Goal: Transaction & Acquisition: Purchase product/service

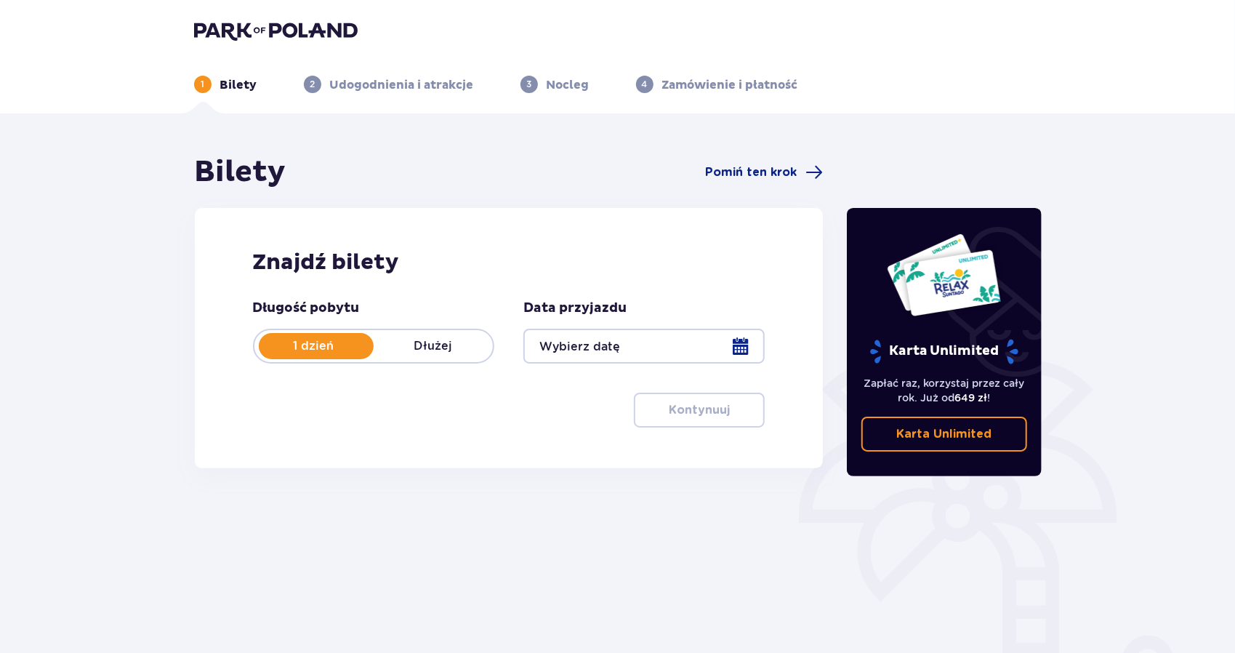
click at [736, 349] on div at bounding box center [643, 346] width 241 height 35
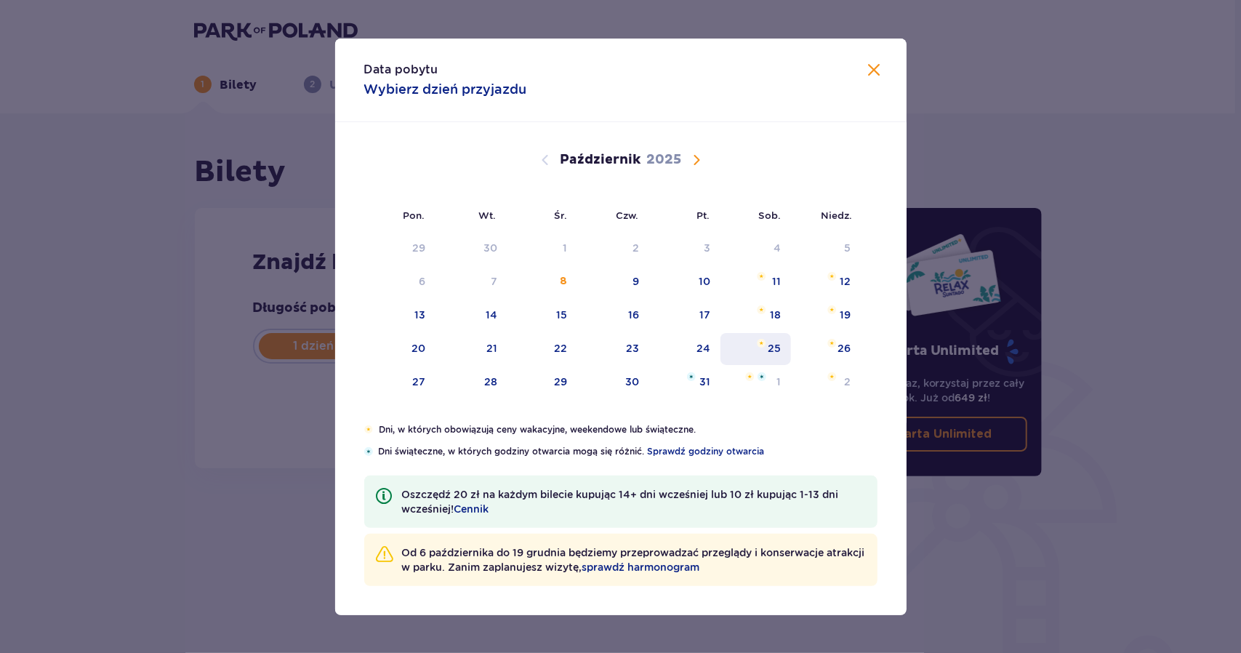
click at [772, 352] on div "25" at bounding box center [773, 348] width 13 height 15
type input "25.10.25"
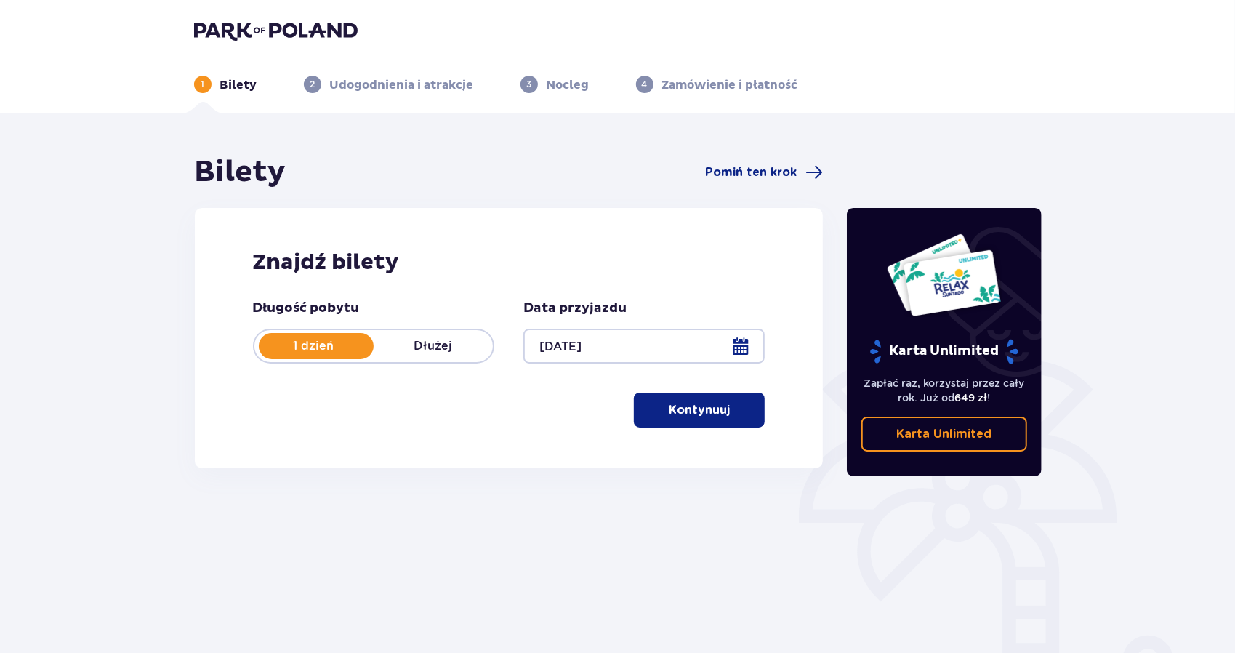
click at [728, 407] on span "button" at bounding box center [732, 409] width 17 height 17
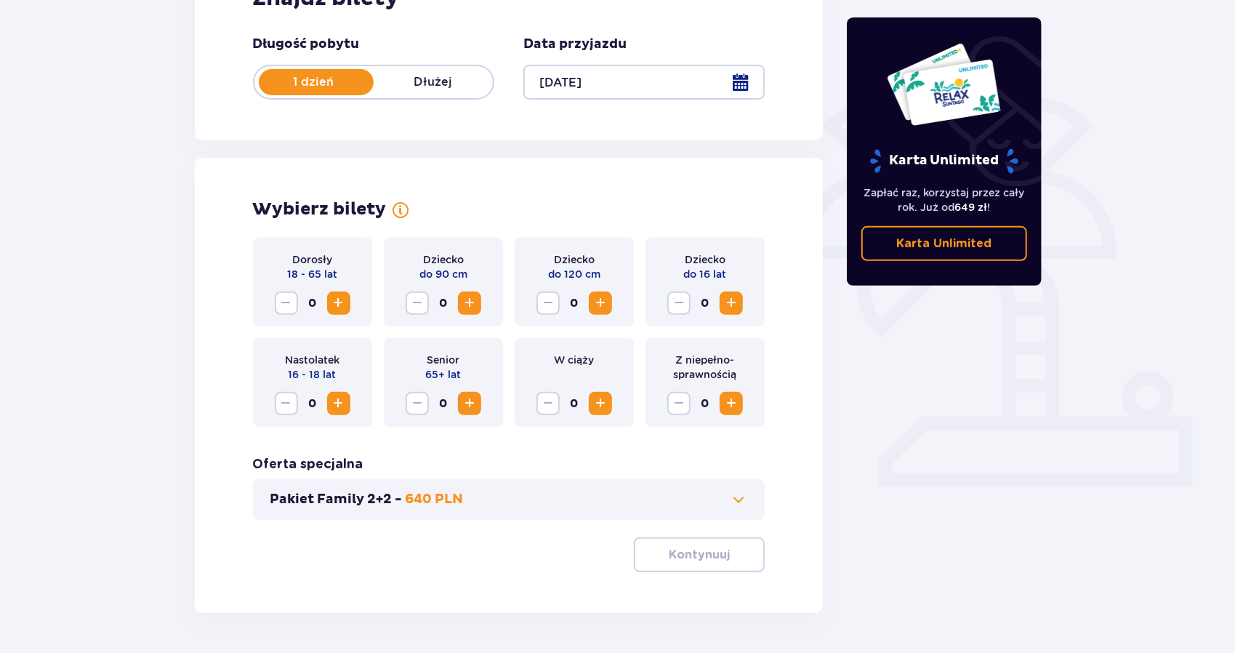
scroll to position [311, 0]
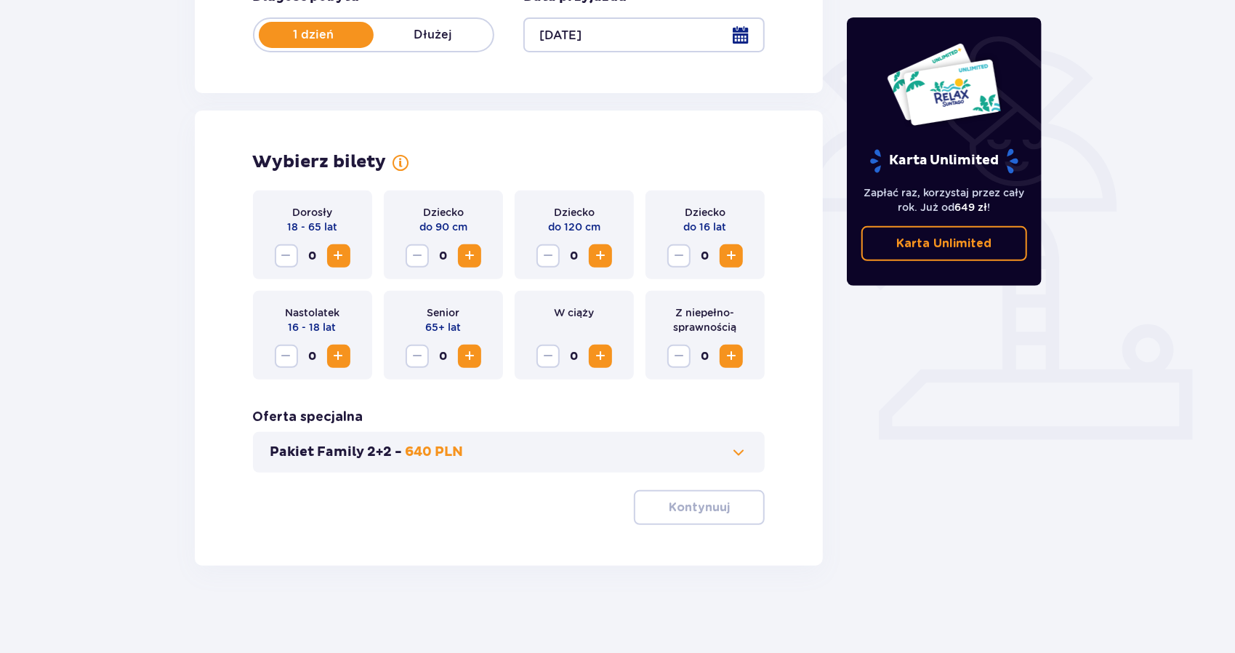
click at [331, 256] on span "Zwiększ" at bounding box center [338, 255] width 17 height 17
click at [342, 253] on span "Zwiększ" at bounding box center [338, 255] width 17 height 17
click at [731, 251] on span "Zwiększ" at bounding box center [730, 255] width 17 height 17
click at [738, 446] on span at bounding box center [738, 451] width 17 height 17
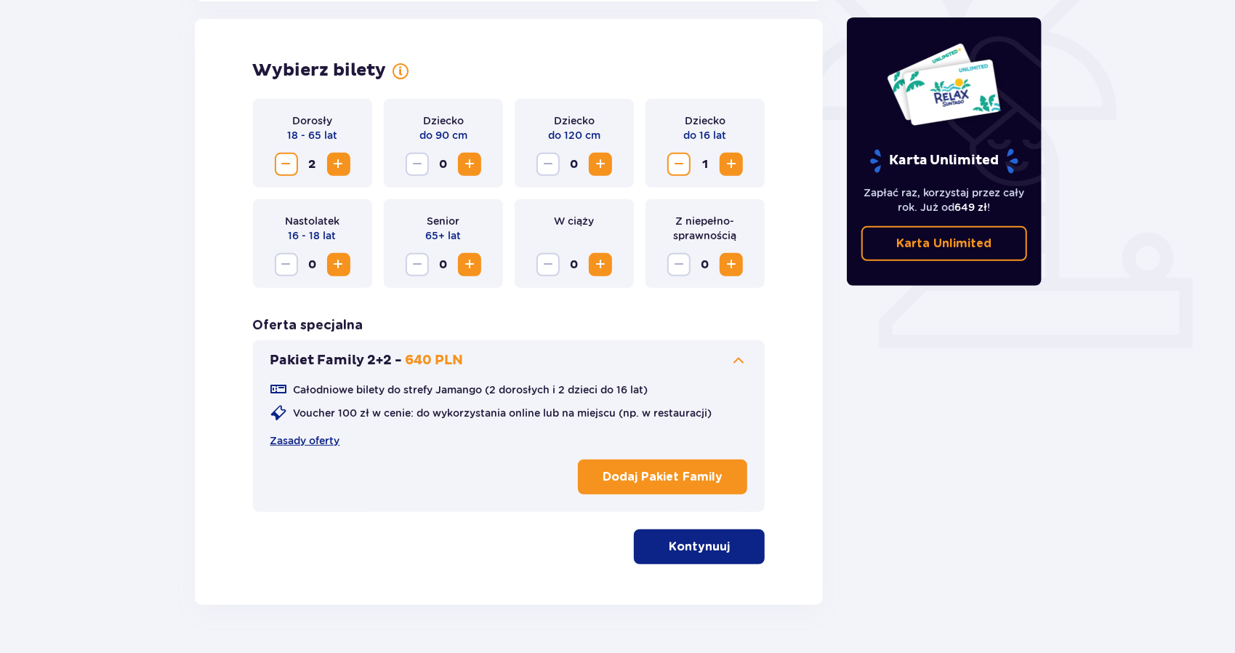
scroll to position [404, 0]
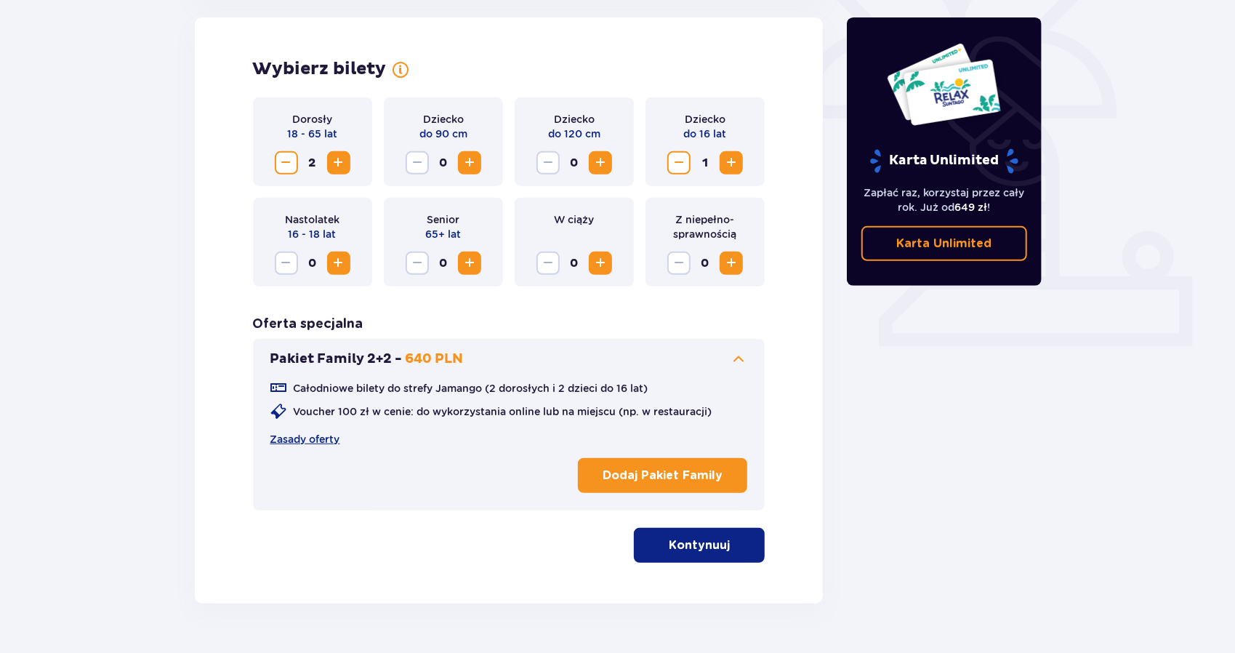
click at [712, 547] on p "Kontynuuj" at bounding box center [699, 545] width 61 height 16
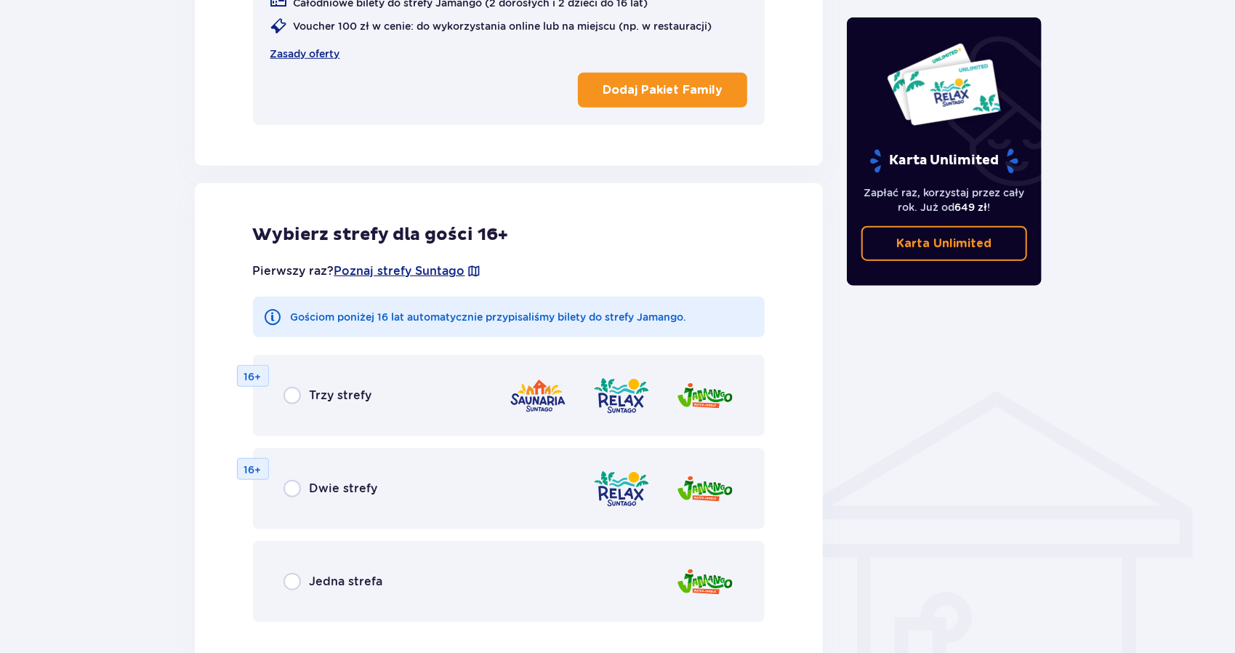
scroll to position [791, 0]
click at [294, 581] on input "radio" at bounding box center [291, 579] width 17 height 17
radio input "true"
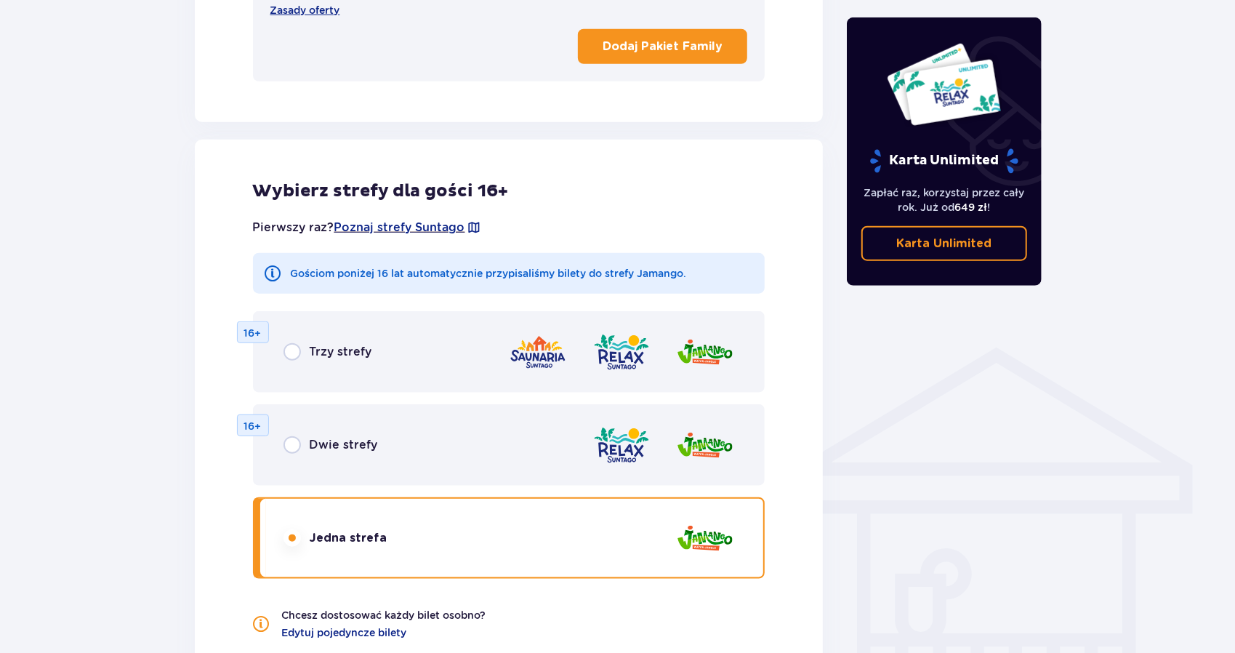
scroll to position [1016, 0]
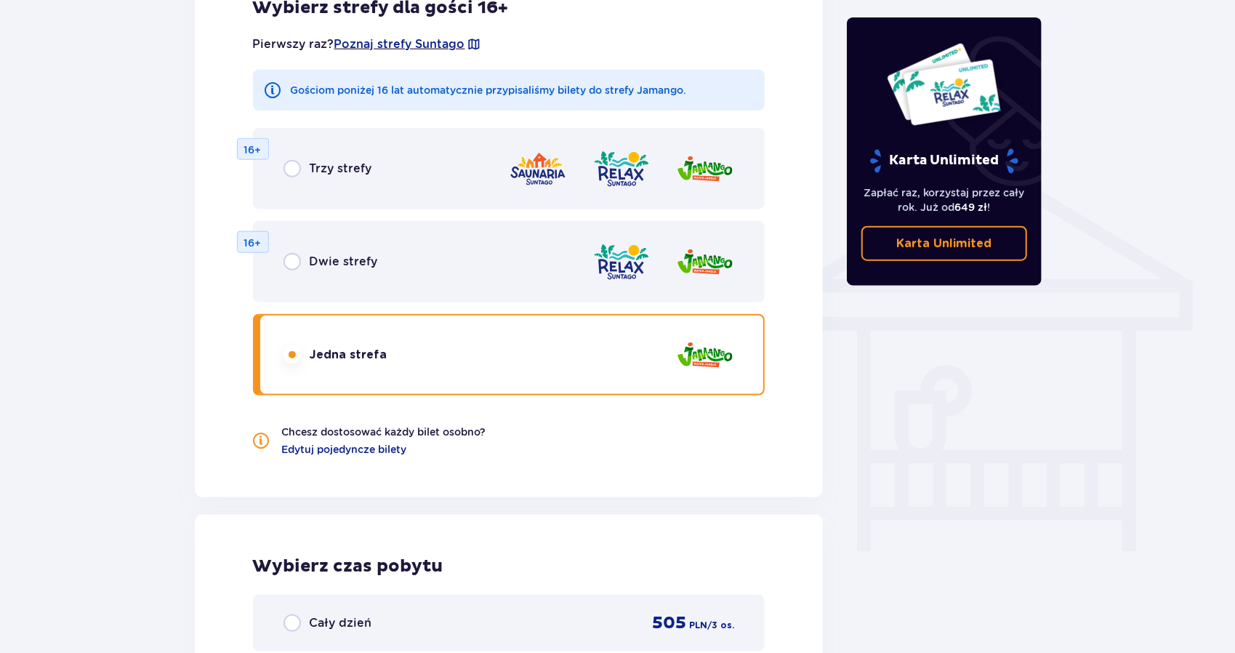
click at [297, 259] on input "radio" at bounding box center [291, 261] width 17 height 17
radio input "true"
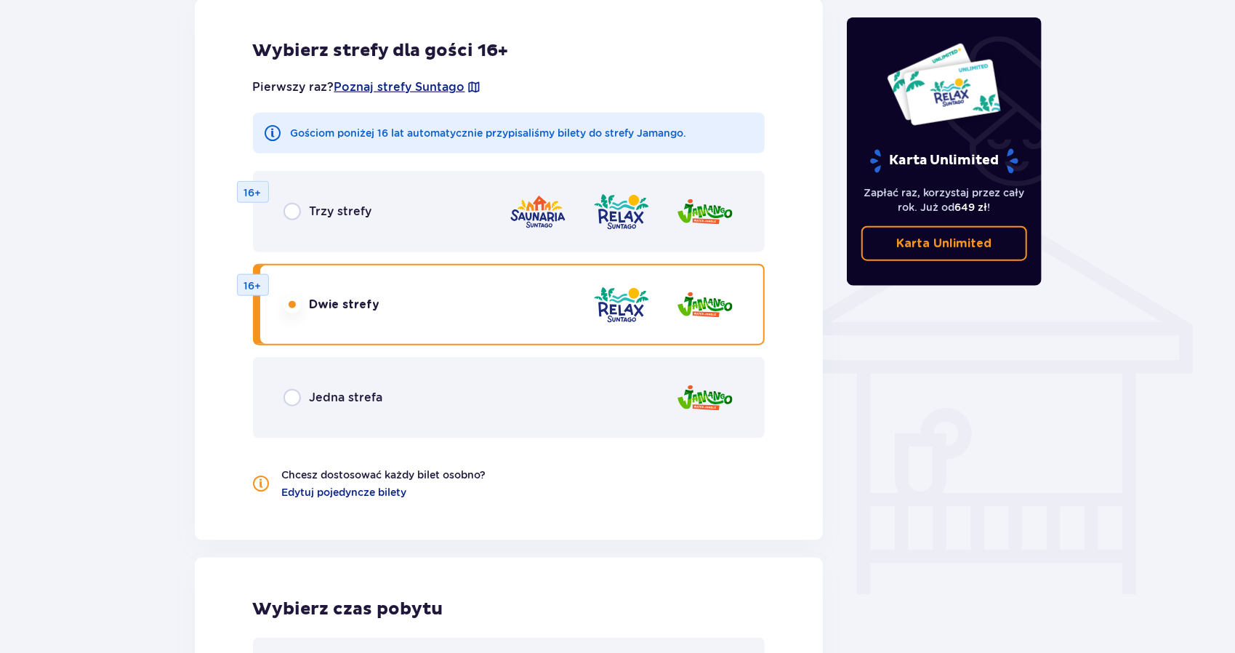
scroll to position [1028, 0]
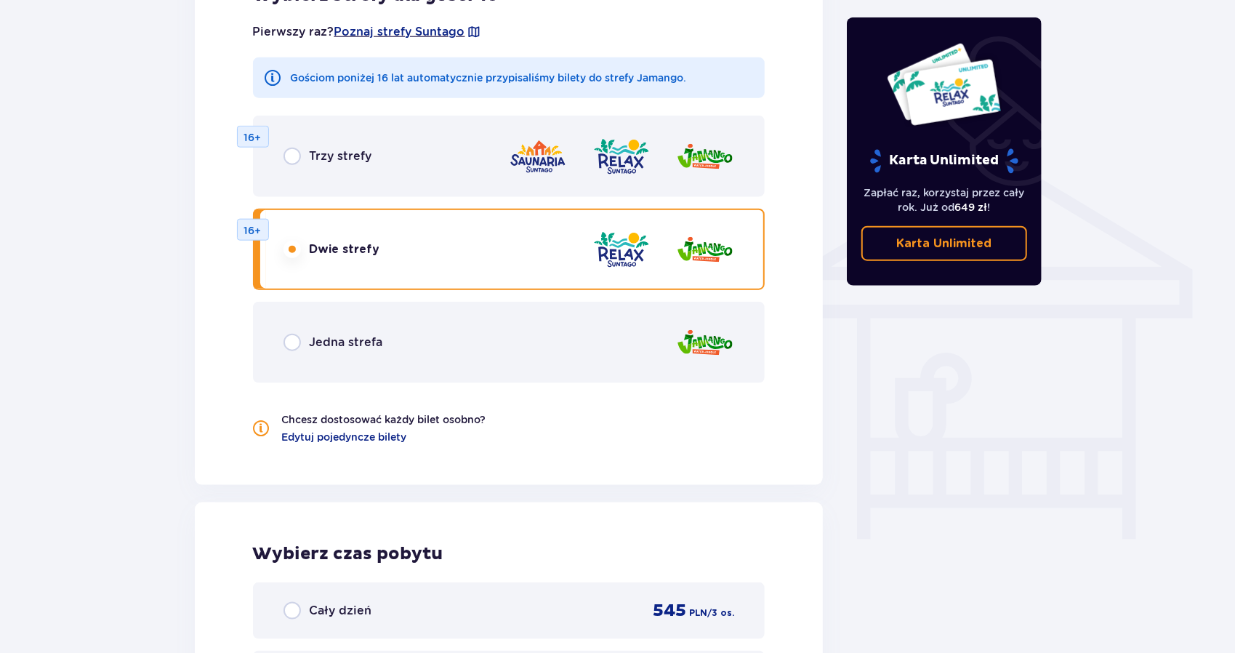
click at [297, 159] on input "radio" at bounding box center [291, 156] width 17 height 17
radio input "true"
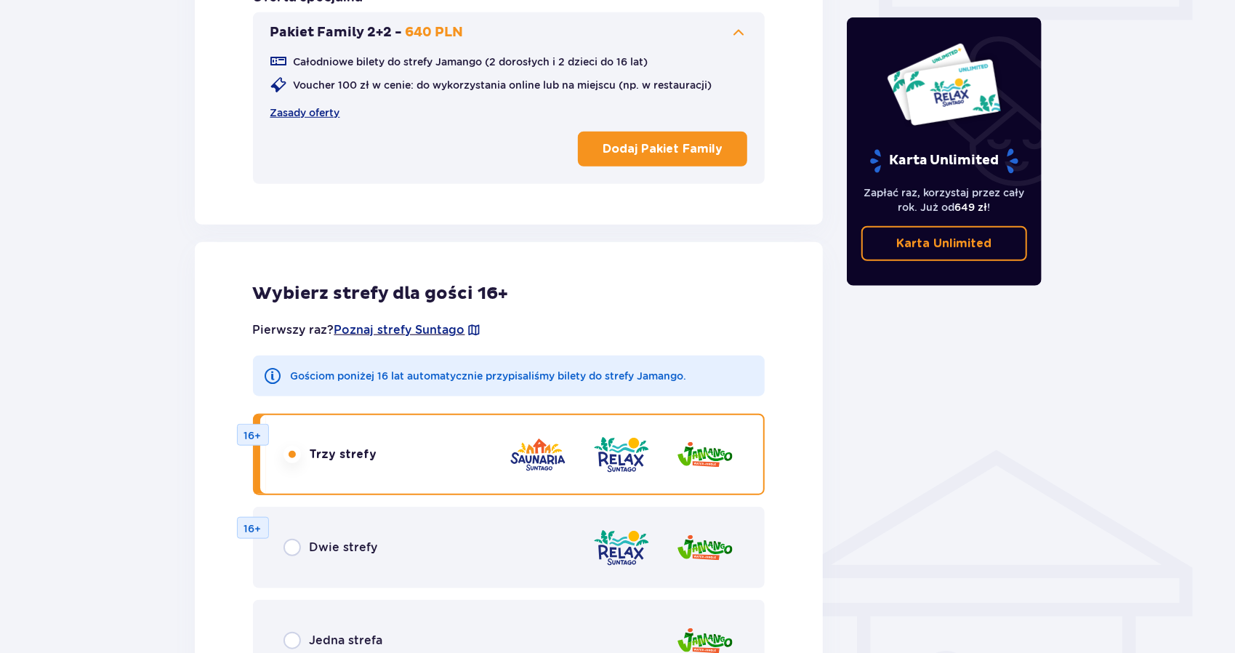
scroll to position [729, 0]
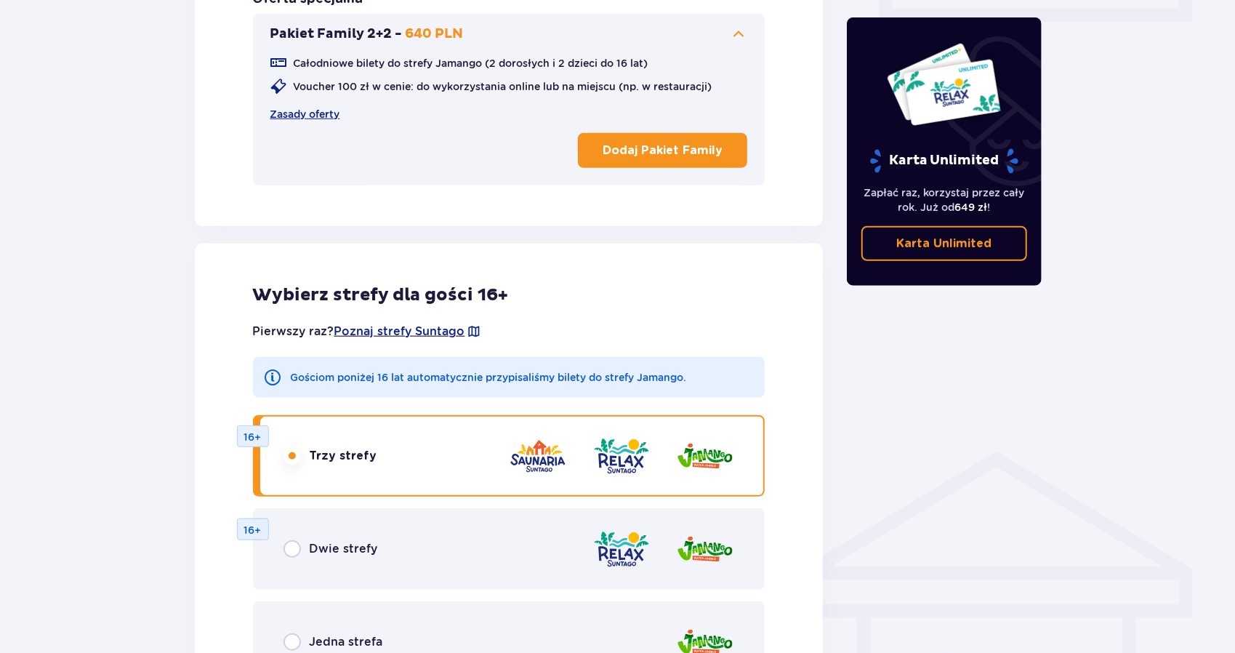
click at [258, 532] on p "16+" at bounding box center [252, 530] width 17 height 15
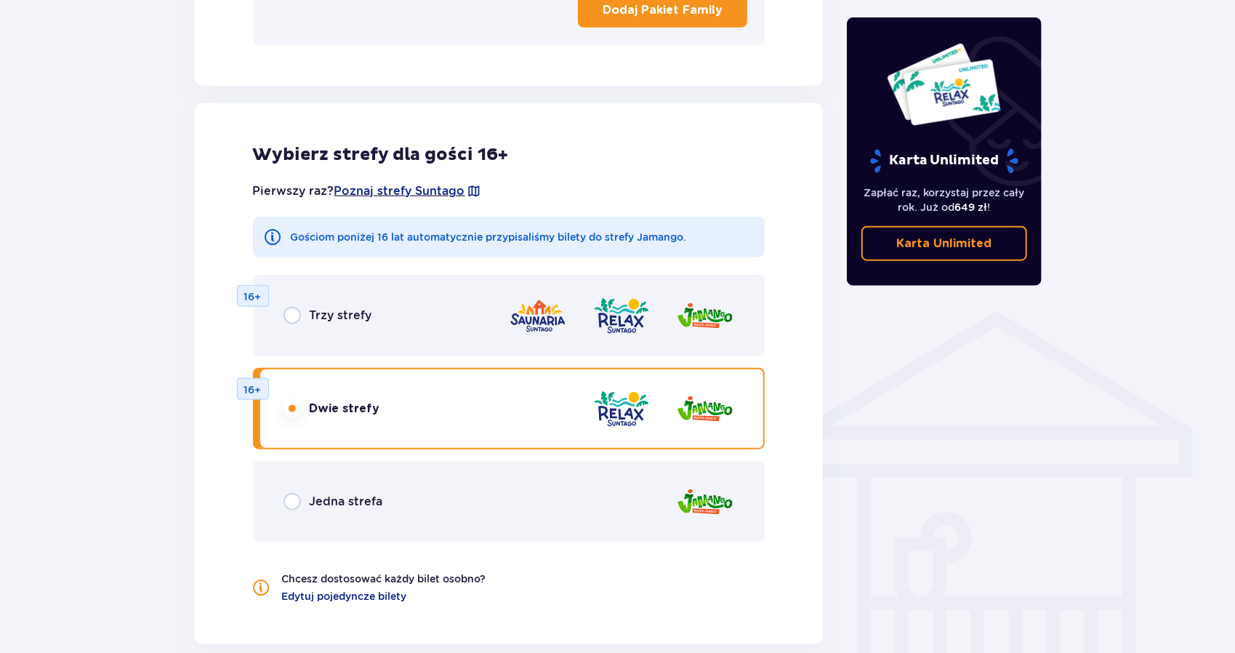
scroll to position [872, 0]
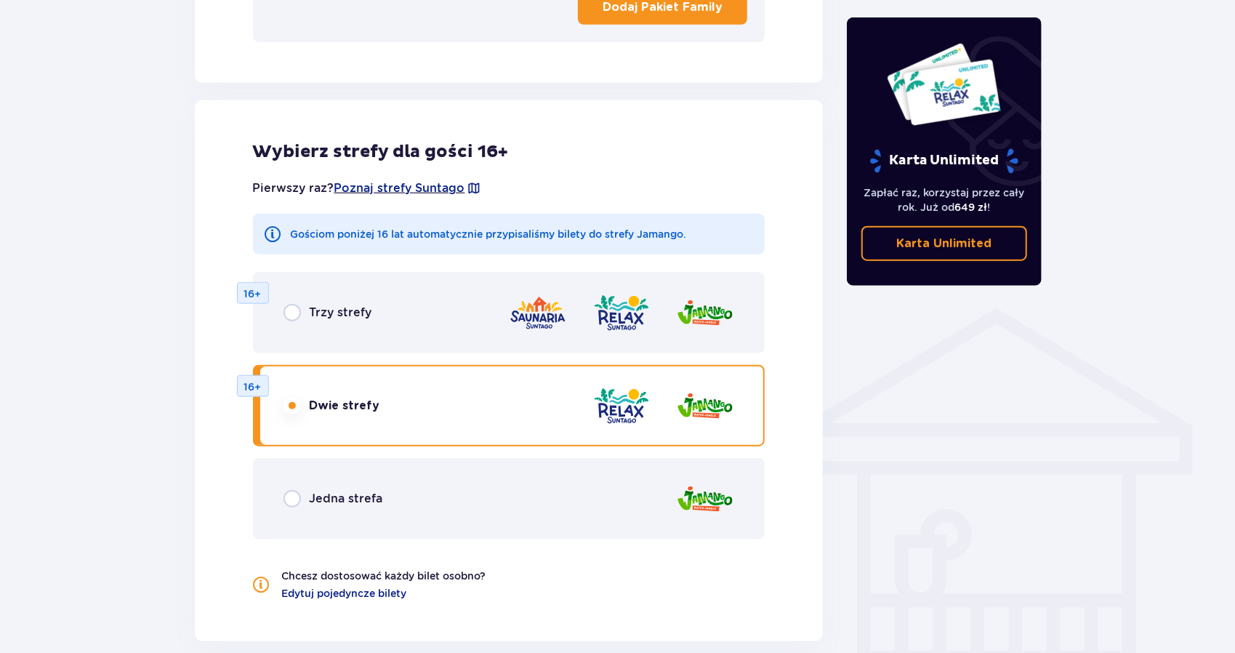
click at [285, 306] on input "radio" at bounding box center [291, 312] width 17 height 17
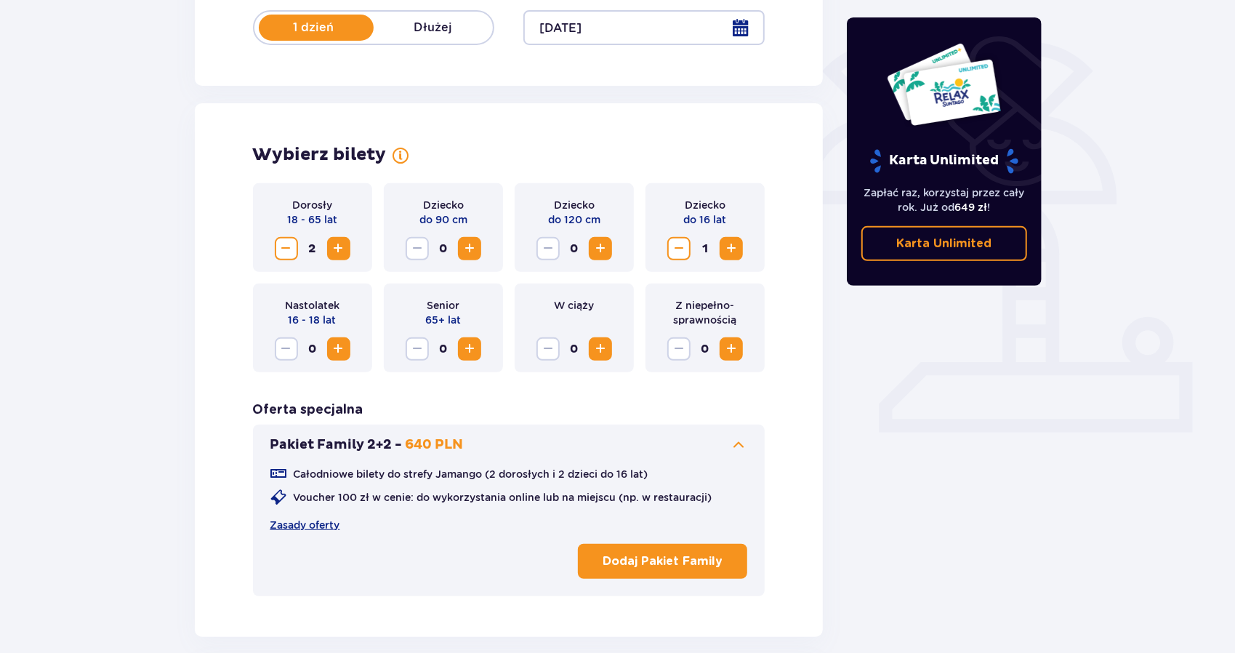
scroll to position [0, 0]
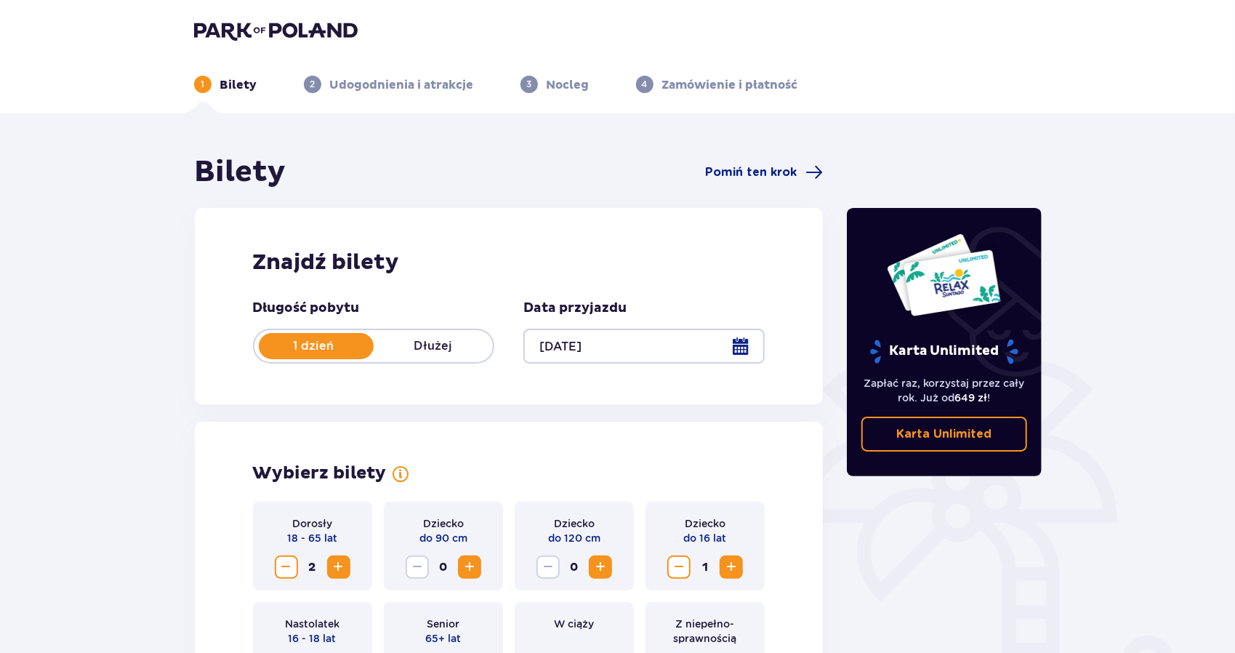
drag, startPoint x: 1234, startPoint y: 167, endPoint x: 1240, endPoint y: 100, distance: 67.8
click at [1235, 100] on html "1 Bilety 2 Udogodnienia i atrakcje 3 Nocleg 4 Zamówienie i płatność Bilety Pomi…" at bounding box center [617, 326] width 1235 height 653
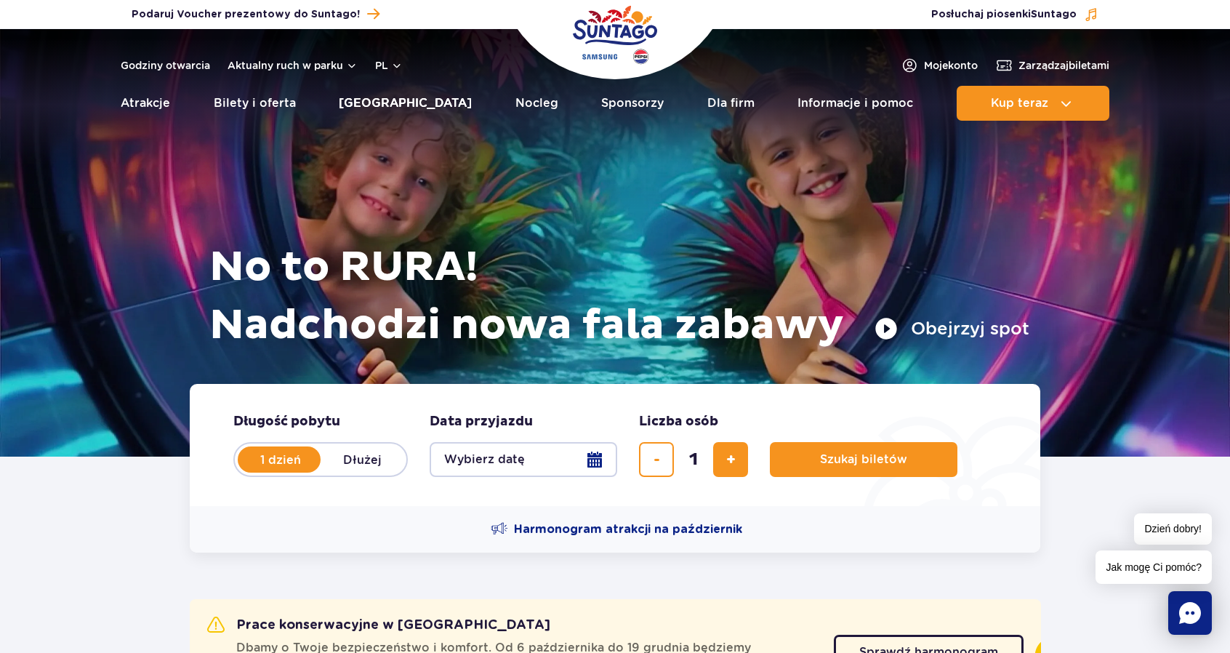
click at [408, 106] on link "[GEOGRAPHIC_DATA]" at bounding box center [405, 103] width 133 height 35
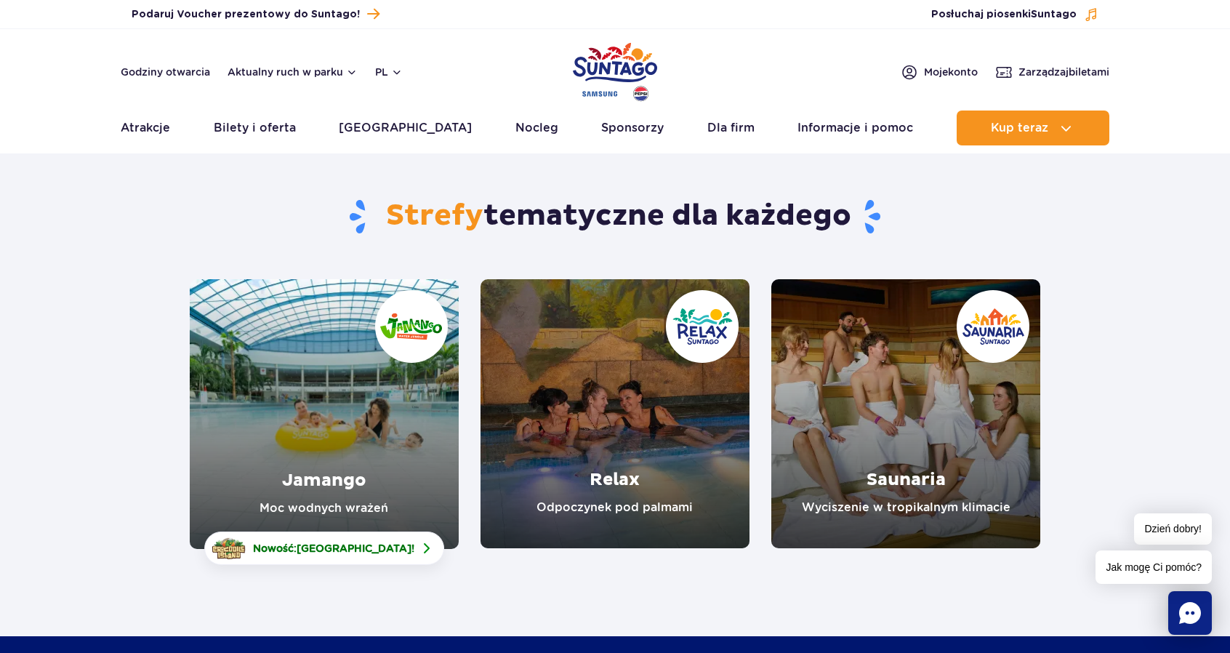
click at [654, 432] on link "Relax" at bounding box center [614, 413] width 269 height 269
click at [383, 456] on link "Jamango" at bounding box center [324, 414] width 269 height 270
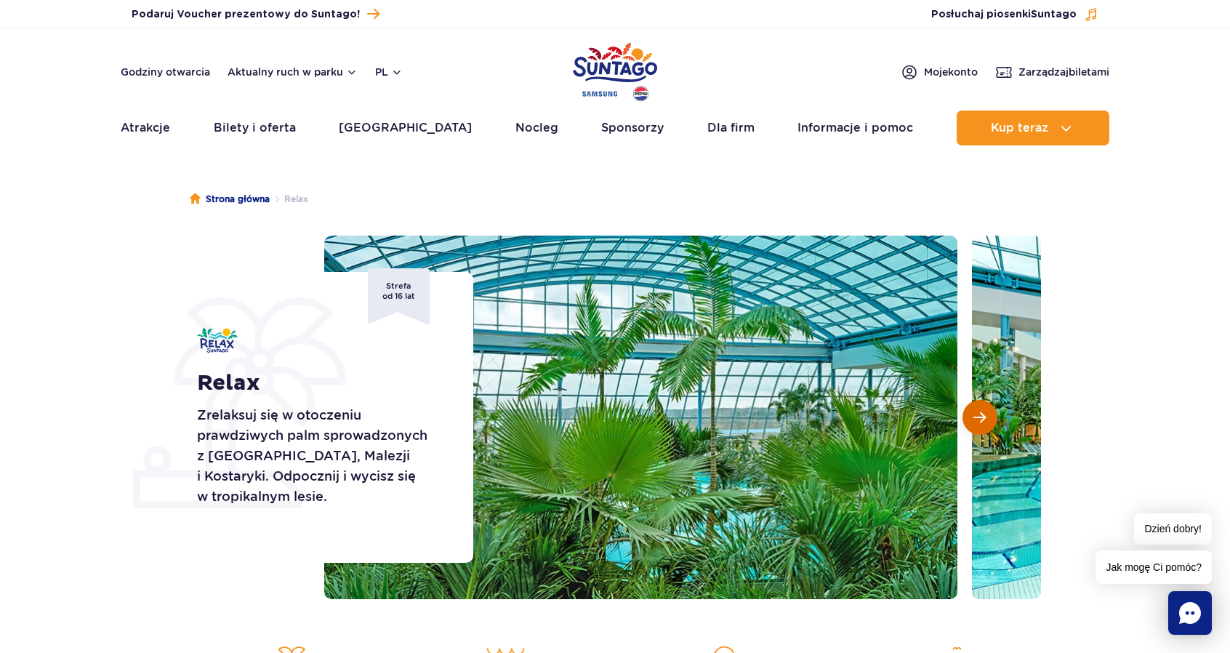
click at [980, 421] on span "Następny slajd" at bounding box center [979, 417] width 12 height 13
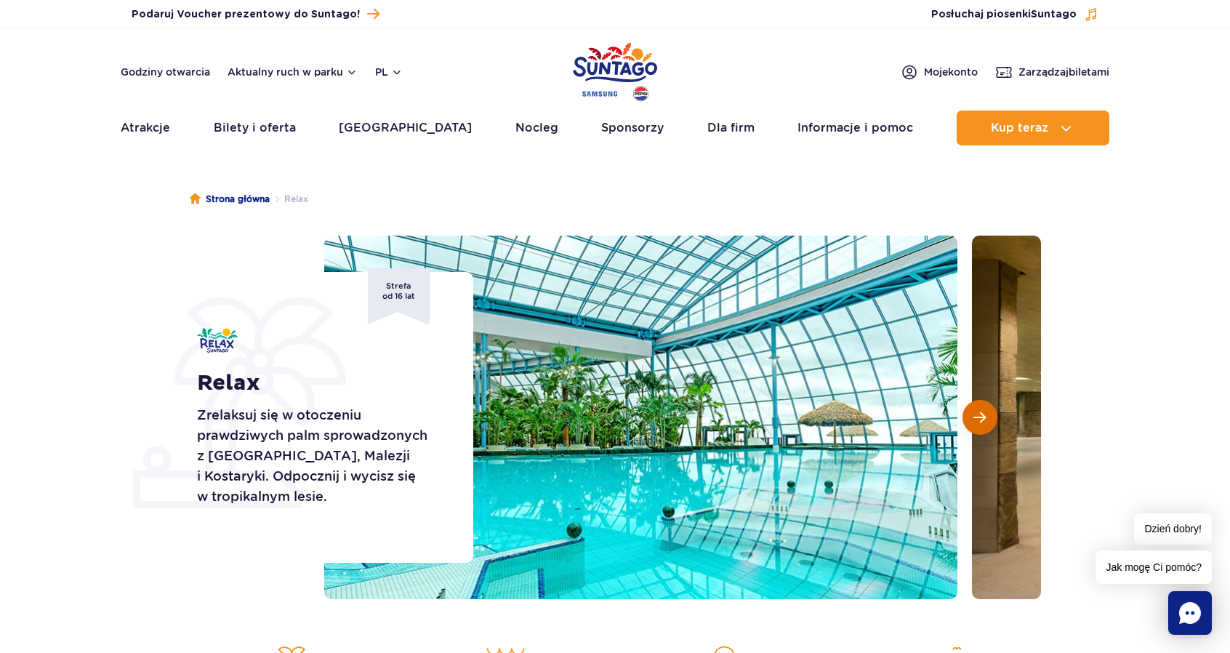
click at [970, 424] on button "Następny slajd" at bounding box center [979, 417] width 35 height 35
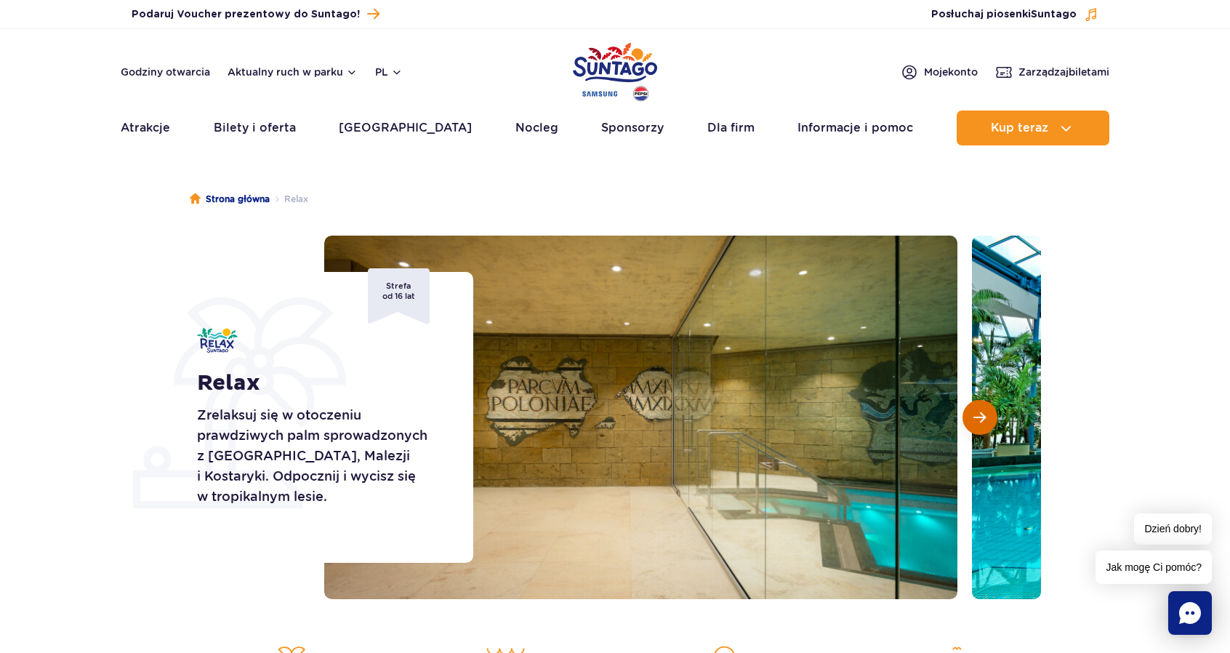
click at [977, 414] on span "Następny slajd" at bounding box center [979, 417] width 12 height 13
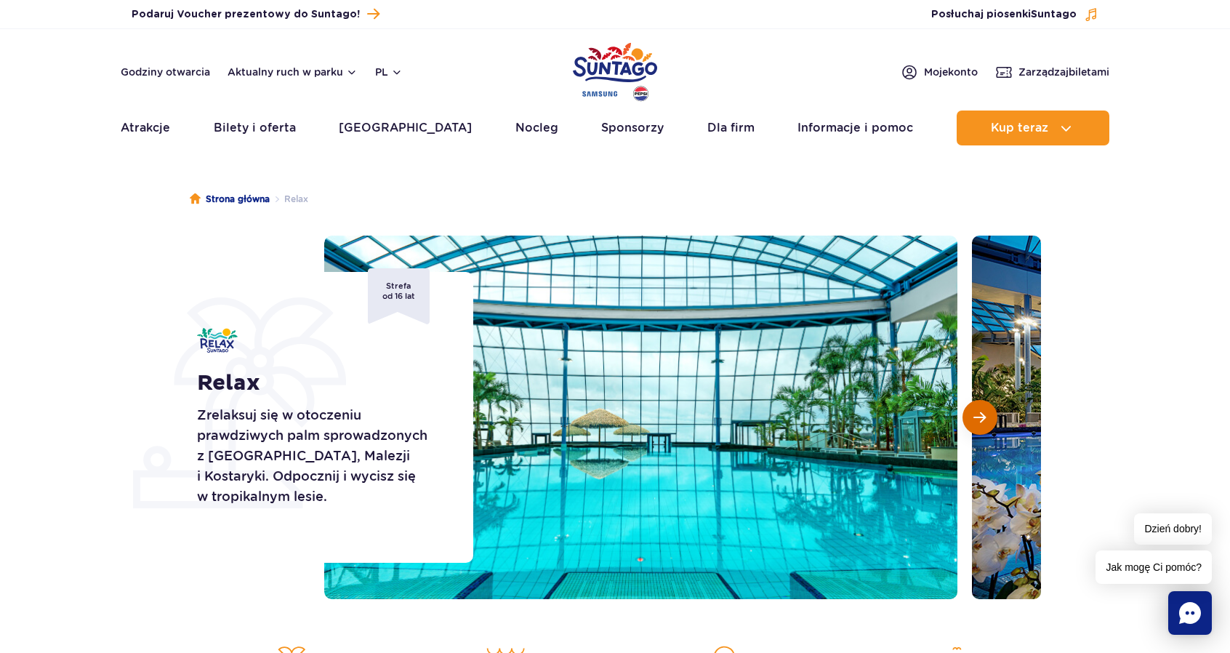
click at [972, 419] on button "Następny slajd" at bounding box center [979, 417] width 35 height 35
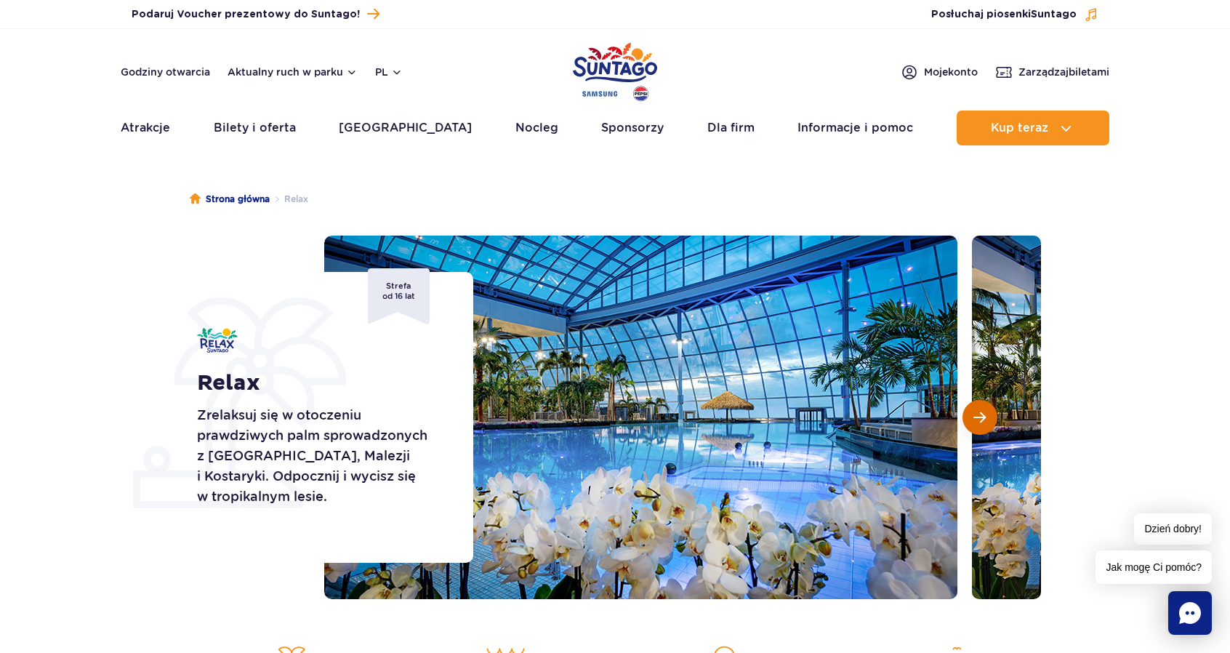
click at [971, 413] on button "Następny slajd" at bounding box center [979, 417] width 35 height 35
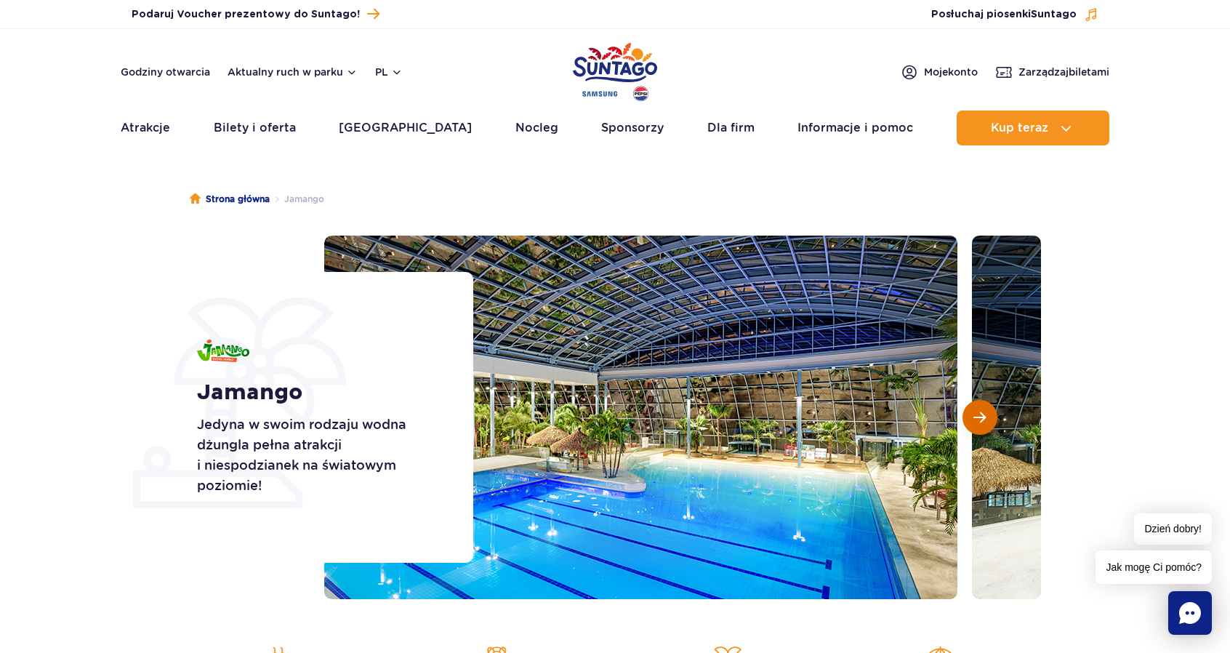
click at [970, 416] on button "Następny slajd" at bounding box center [979, 417] width 35 height 35
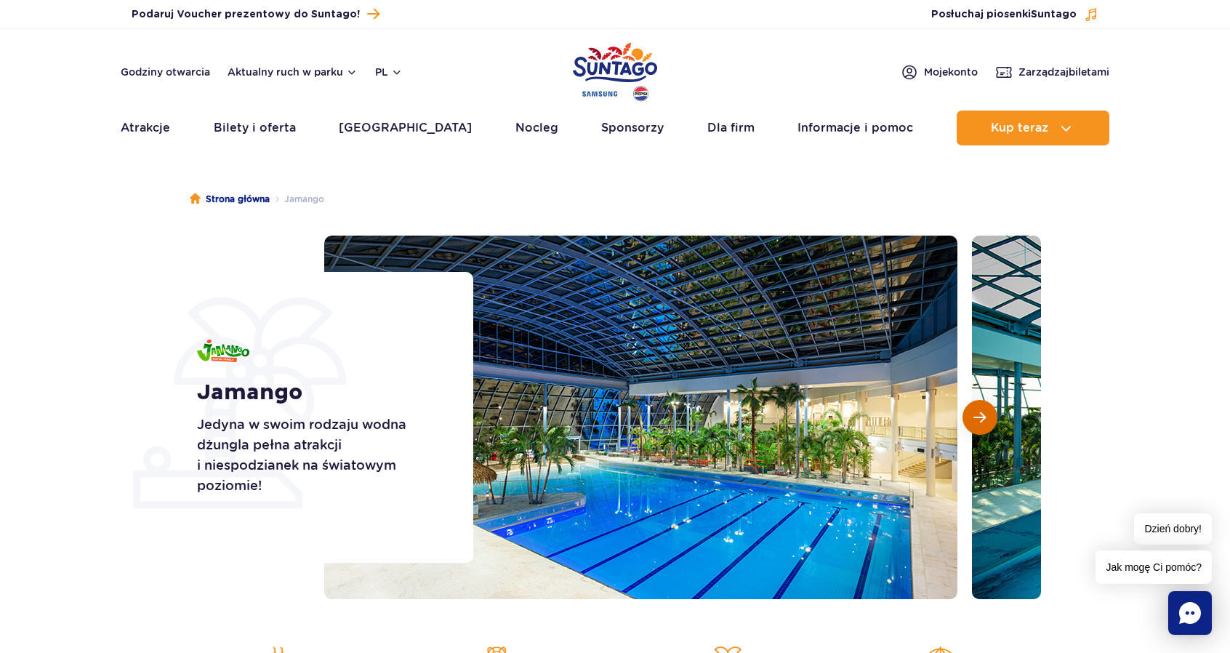
click at [970, 421] on button "Następny slajd" at bounding box center [979, 417] width 35 height 35
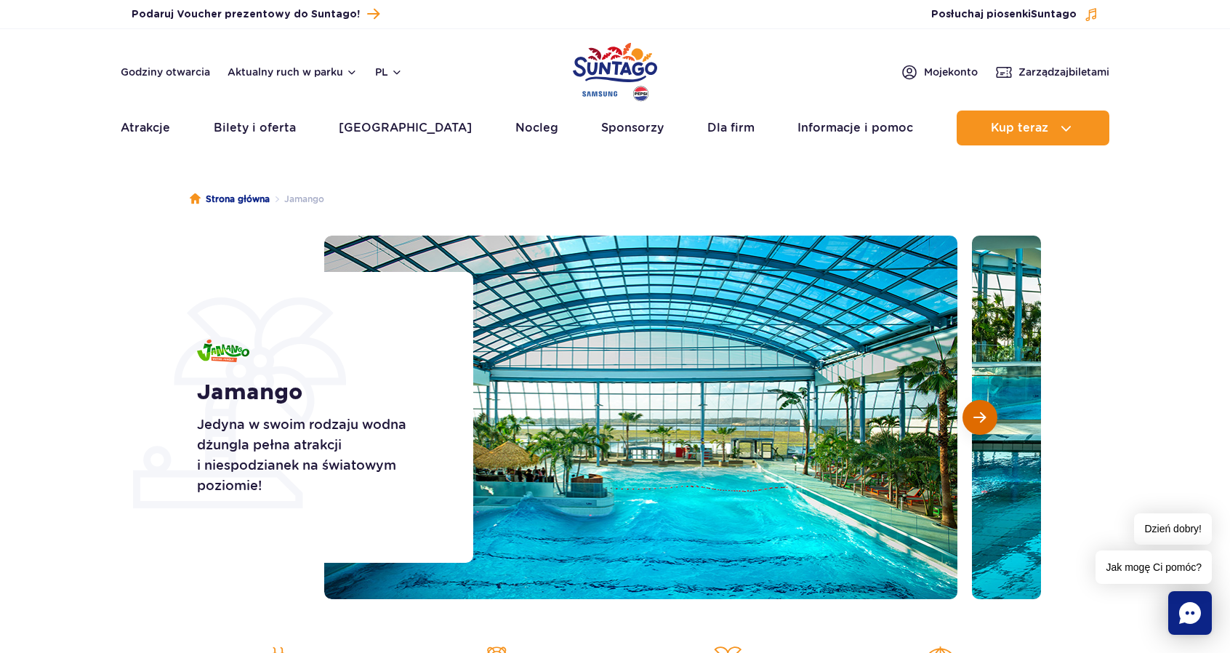
click at [967, 417] on button "Następny slajd" at bounding box center [979, 417] width 35 height 35
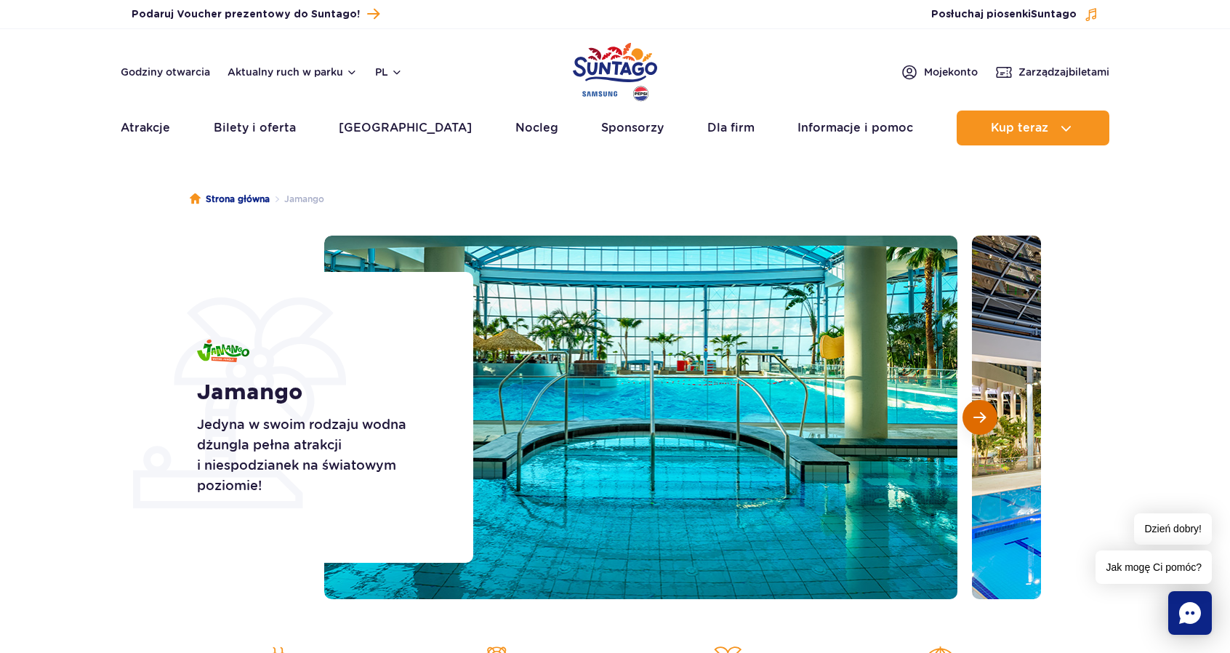
click at [970, 422] on button "Następny slajd" at bounding box center [979, 417] width 35 height 35
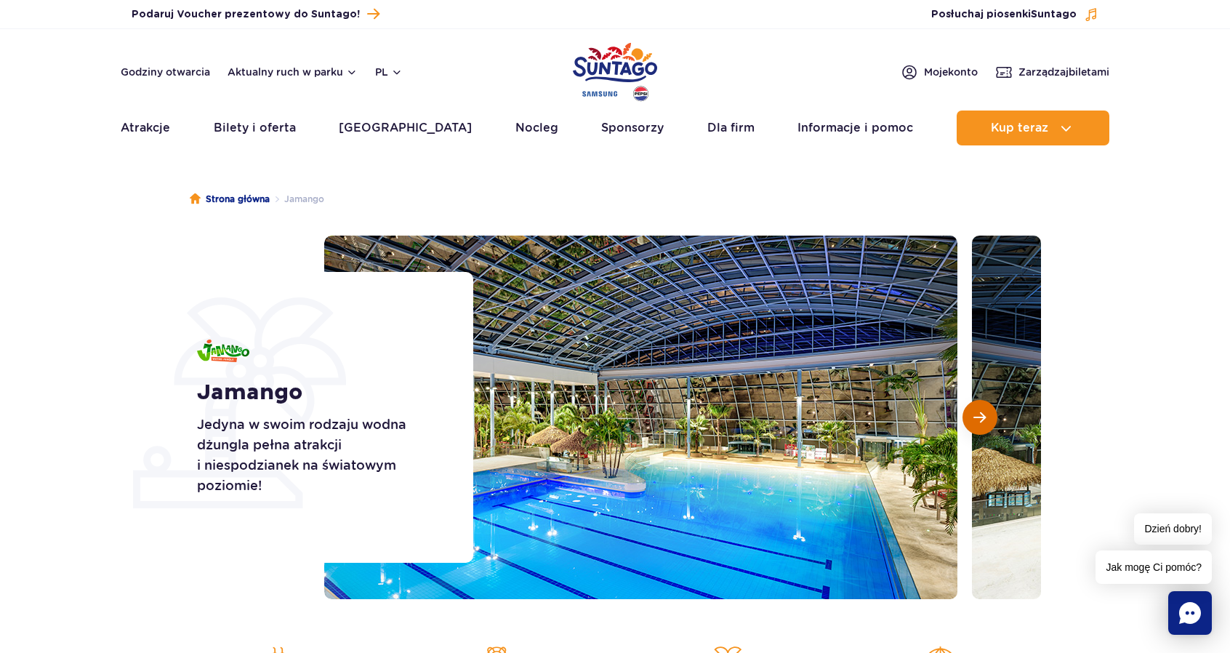
click at [973, 423] on span "Następny slajd" at bounding box center [979, 417] width 12 height 13
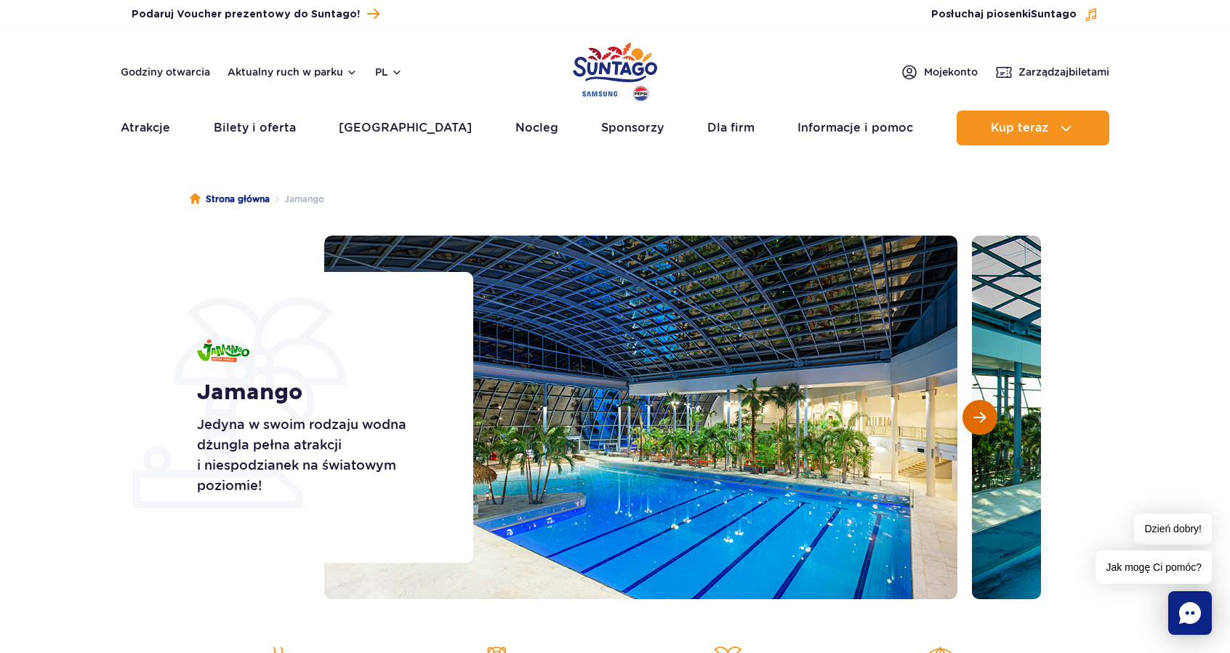
click at [973, 421] on span "Następny slajd" at bounding box center [979, 417] width 12 height 13
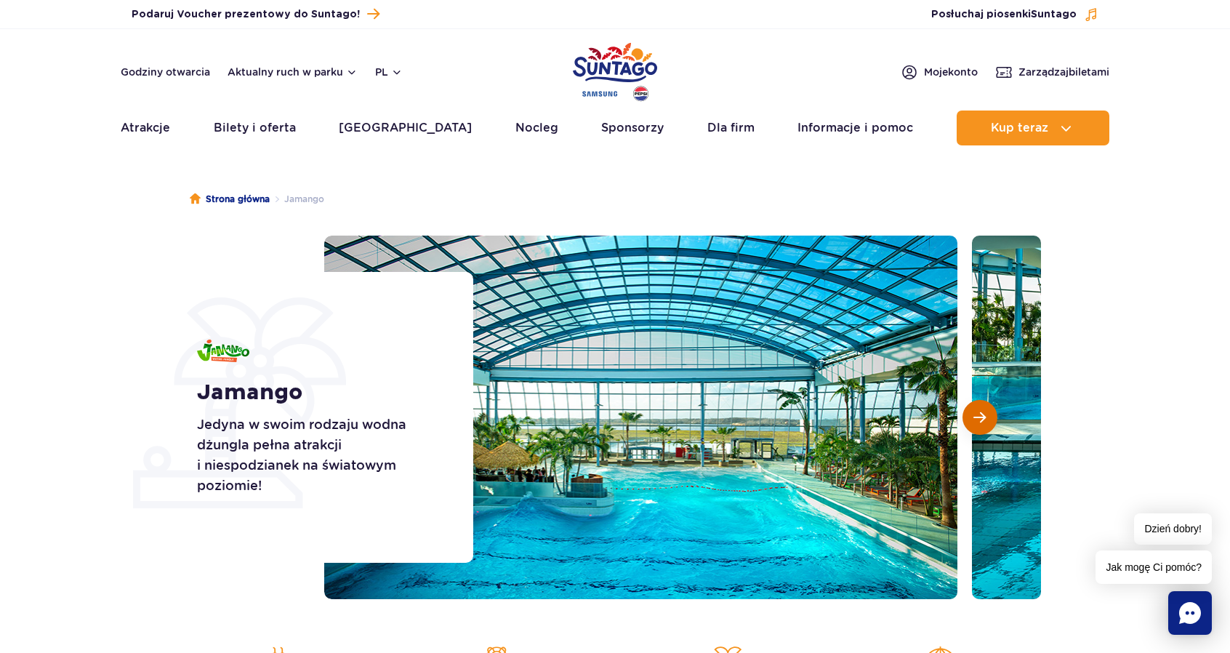
click at [978, 420] on span "Następny slajd" at bounding box center [979, 417] width 12 height 13
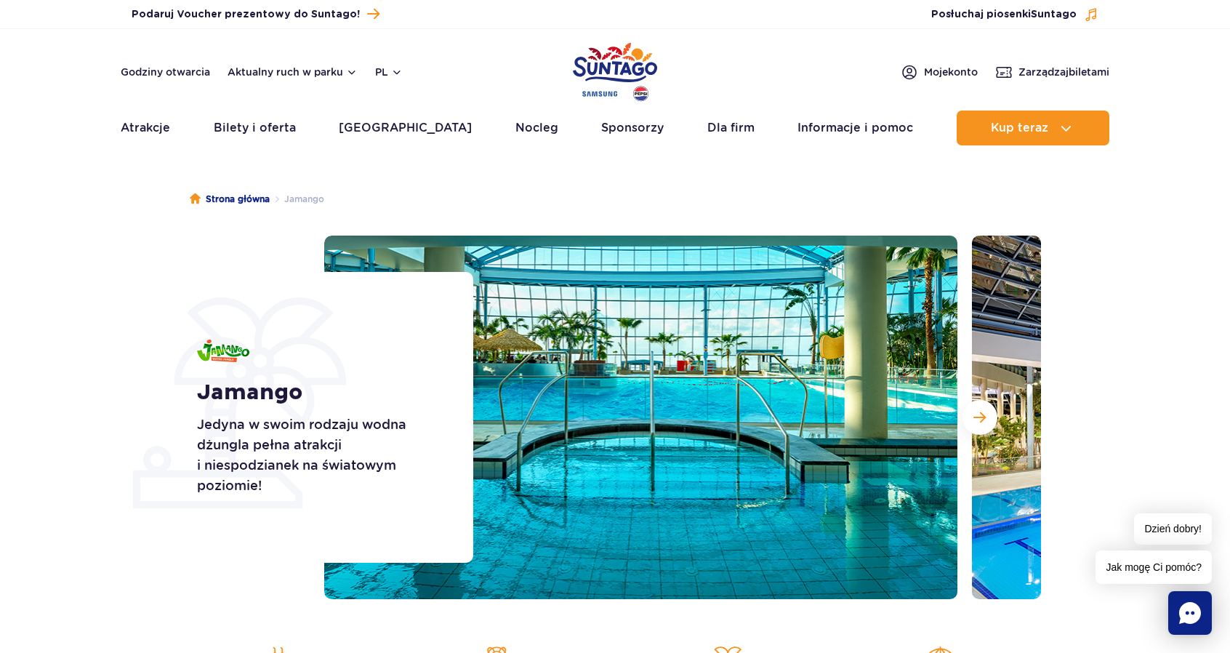
click at [259, 604] on div "Strona główna Jamango Jamango Jedyna w swoim rodzaju wodna dżungla pełna atrakc…" at bounding box center [615, 501] width 1230 height 676
click at [1177, 390] on section "Jamango Jedyna w swoim rodzaju wodna dżungla pełna atrakcji i niespodzianek na …" at bounding box center [615, 416] width 1230 height 363
click at [323, 474] on p "Jedyna w swoim rodzaju wodna dżungla pełna atrakcji i niespodzianek na światowy…" at bounding box center [318, 454] width 243 height 81
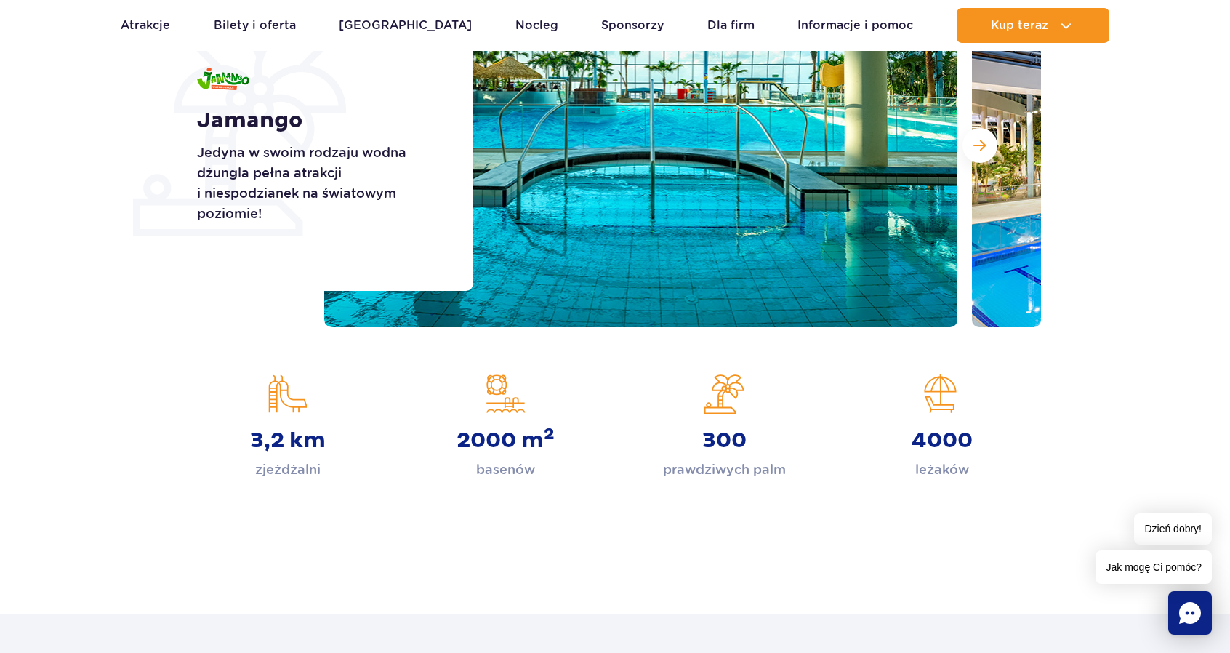
scroll to position [313, 0]
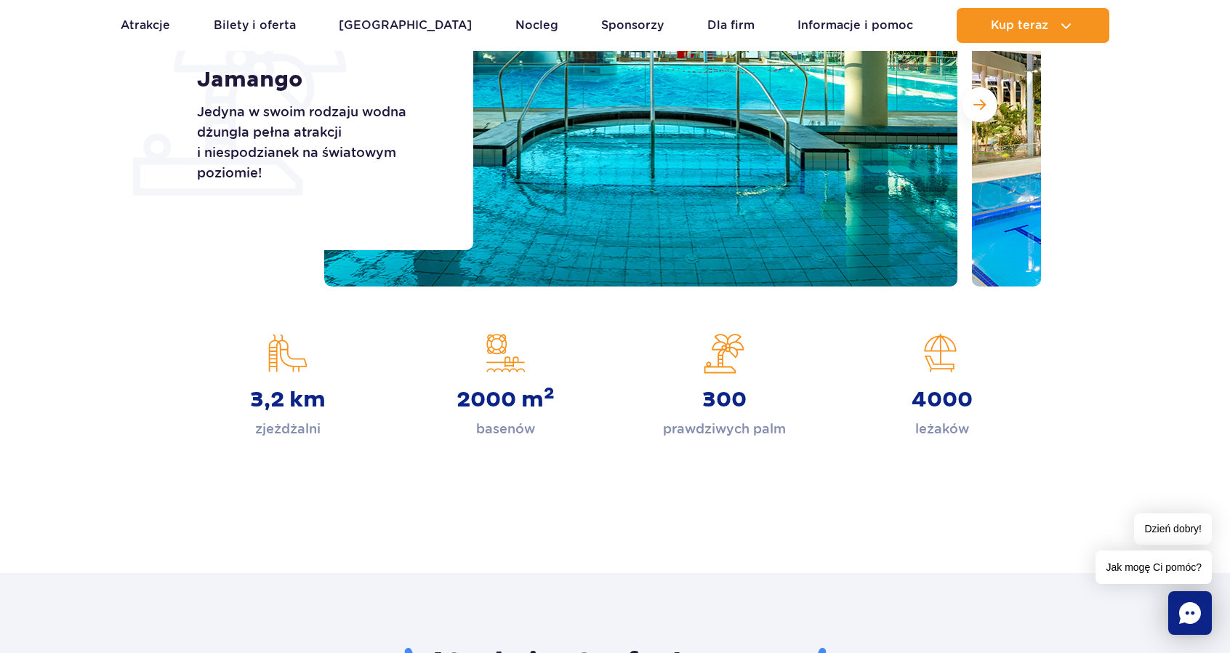
click at [276, 398] on strong "3,2 km" at bounding box center [288, 400] width 76 height 26
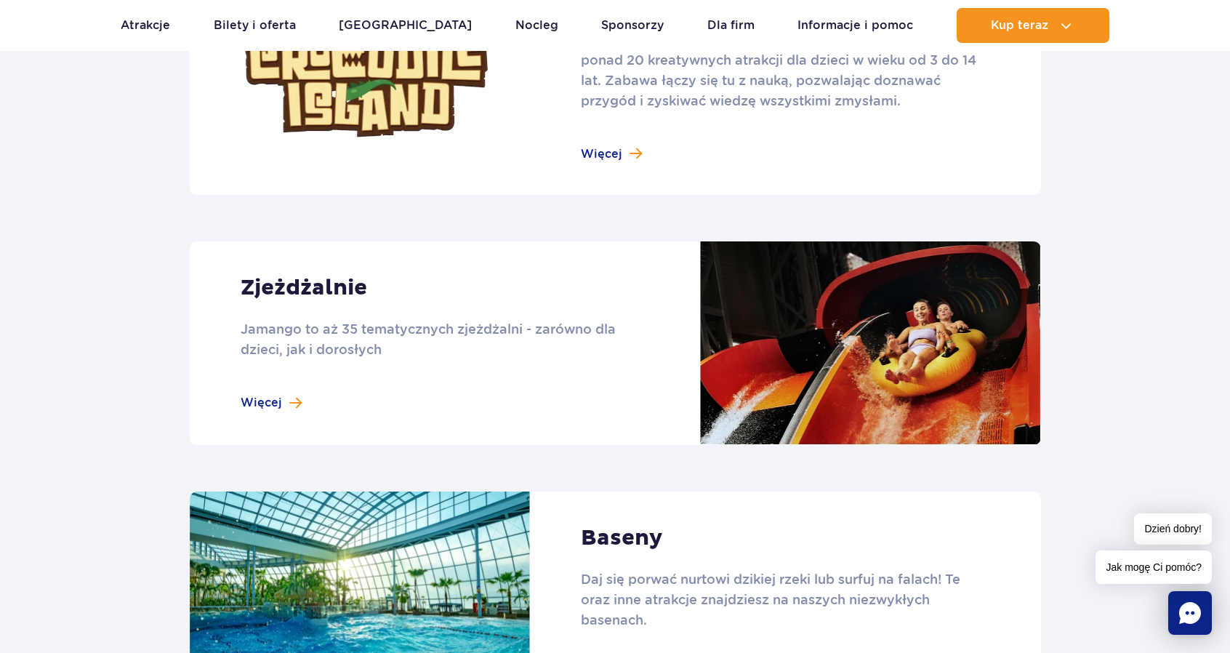
scroll to position [1133, 0]
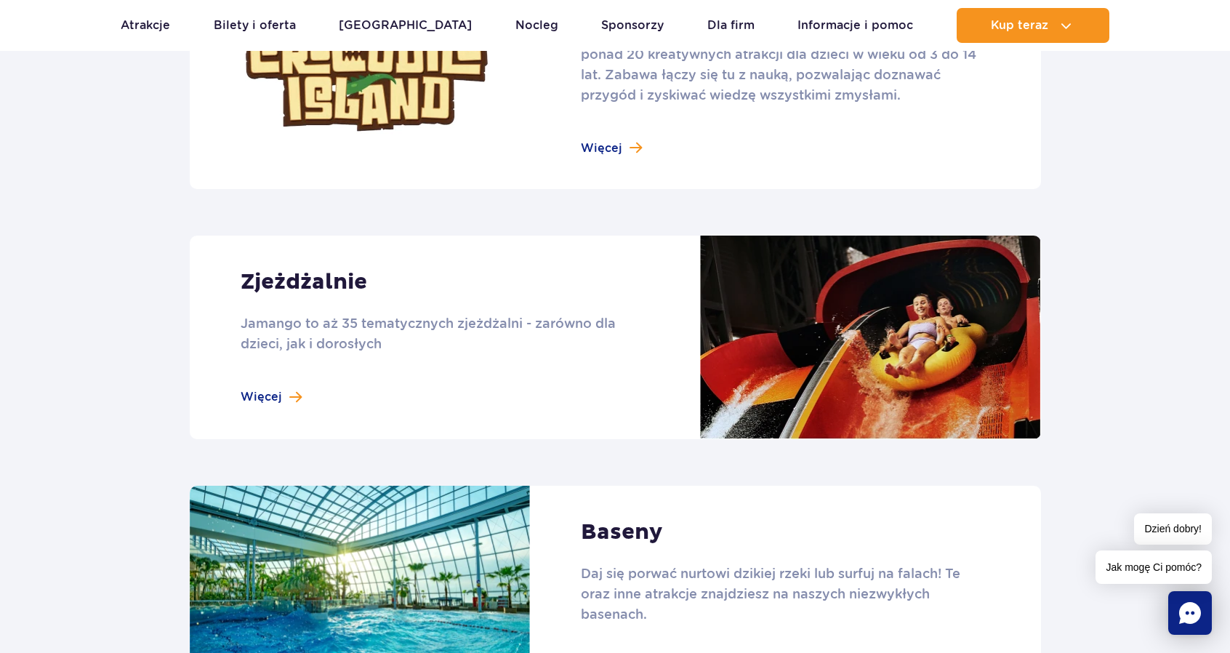
click at [275, 388] on link at bounding box center [615, 336] width 851 height 203
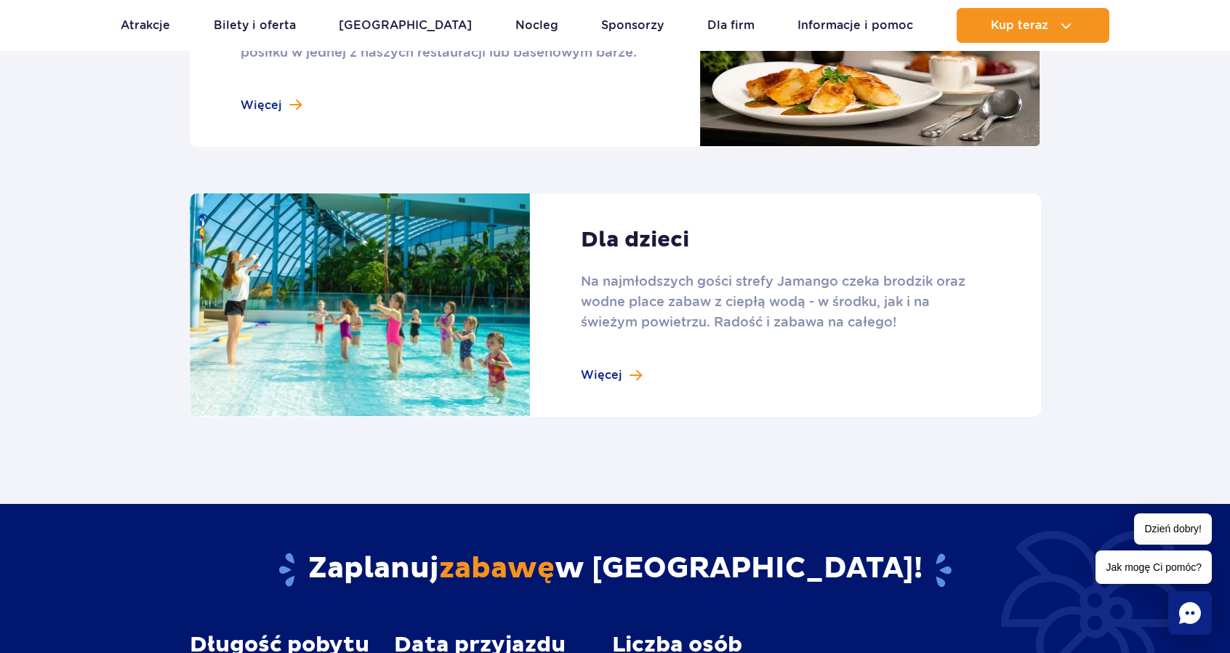
scroll to position [1943, 0]
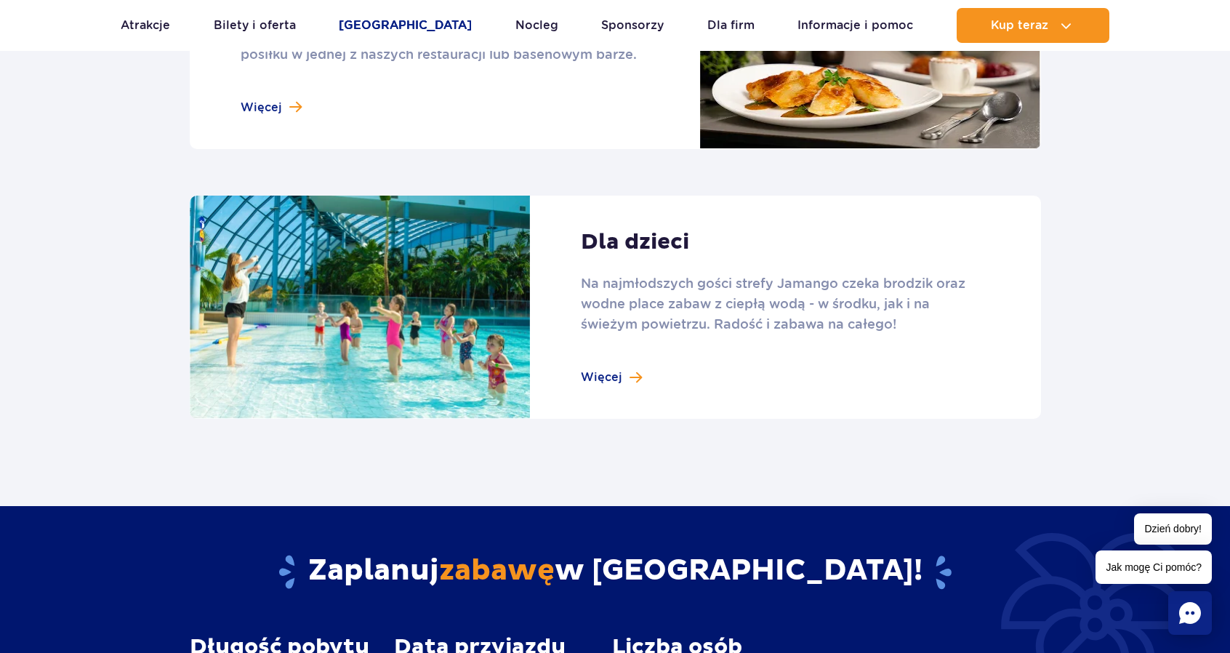
click at [410, 23] on link "[GEOGRAPHIC_DATA]" at bounding box center [405, 25] width 133 height 35
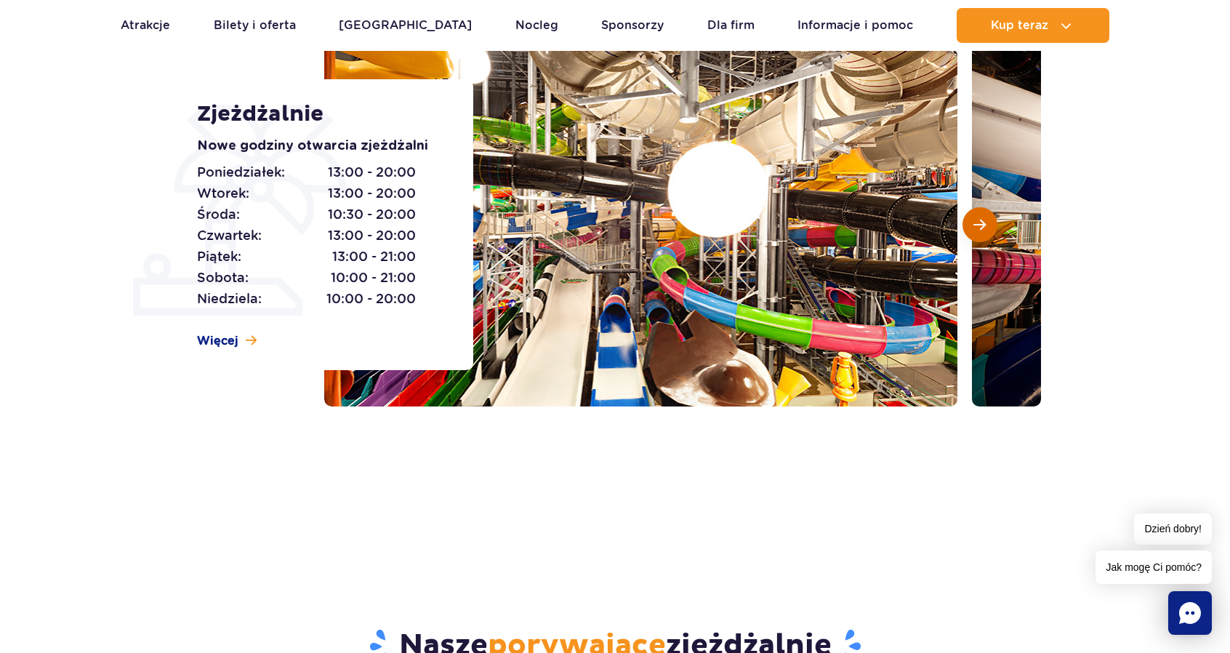
click at [978, 225] on span "Następny slajd" at bounding box center [979, 224] width 12 height 13
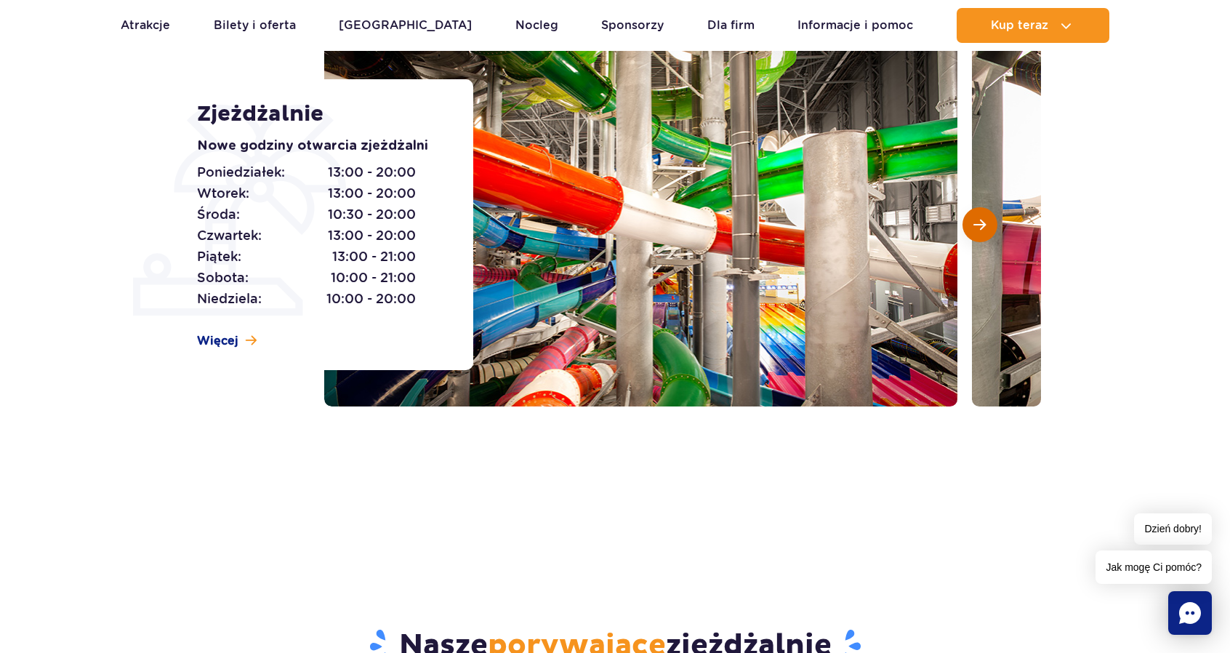
click at [982, 222] on span "Następny slajd" at bounding box center [979, 224] width 12 height 13
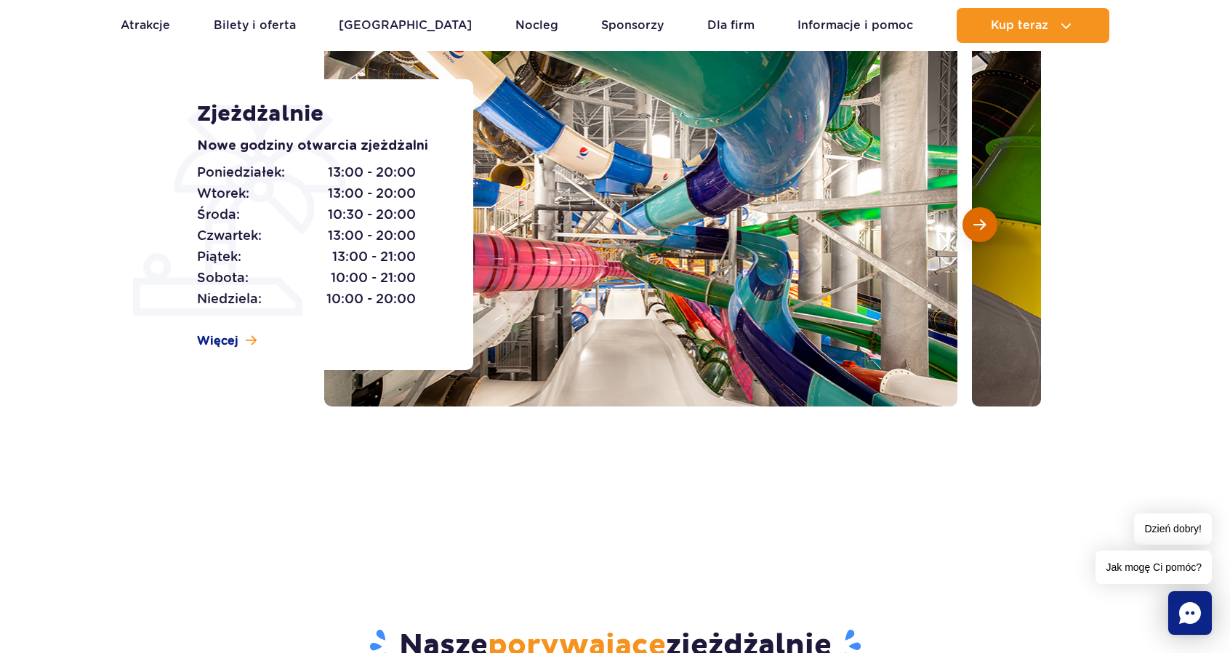
click at [984, 227] on span "Następny slajd" at bounding box center [979, 224] width 12 height 13
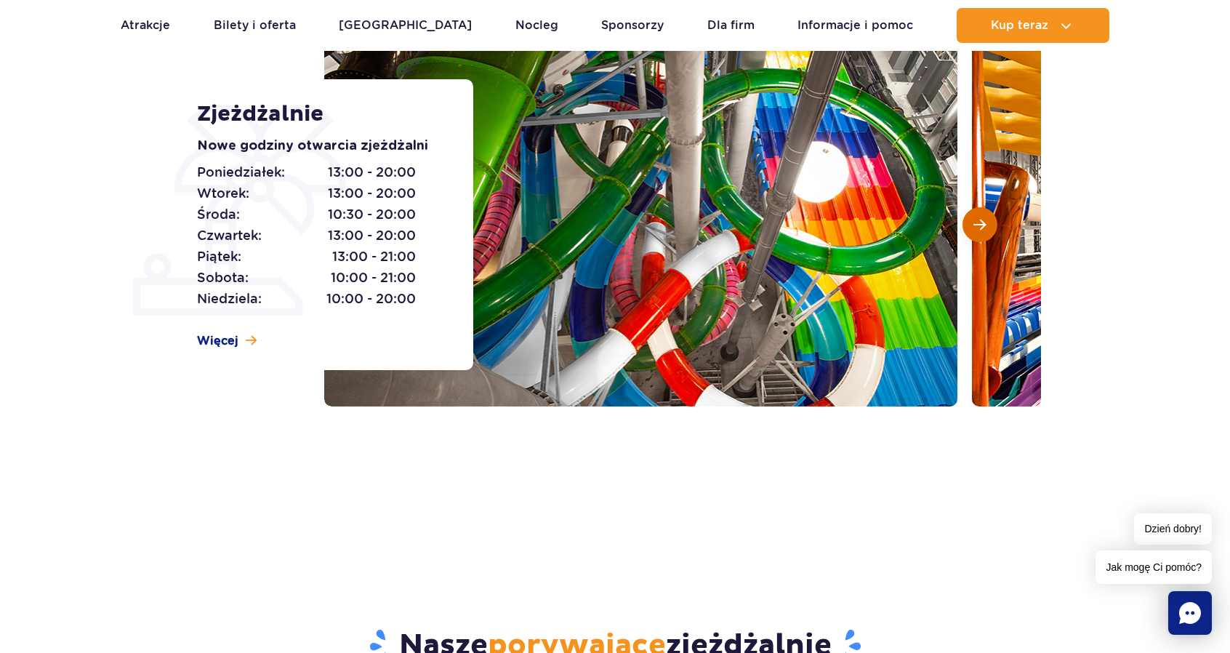
click at [981, 221] on span "Następny slajd" at bounding box center [979, 224] width 12 height 13
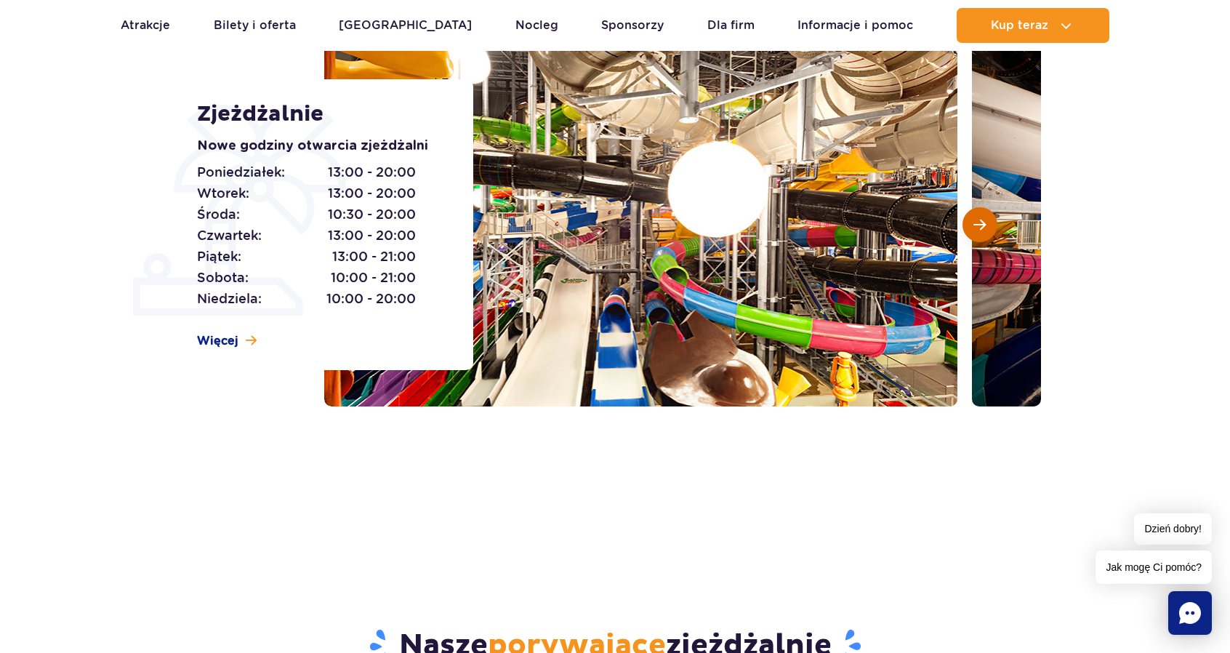
click at [983, 219] on span "Następny slajd" at bounding box center [979, 224] width 12 height 13
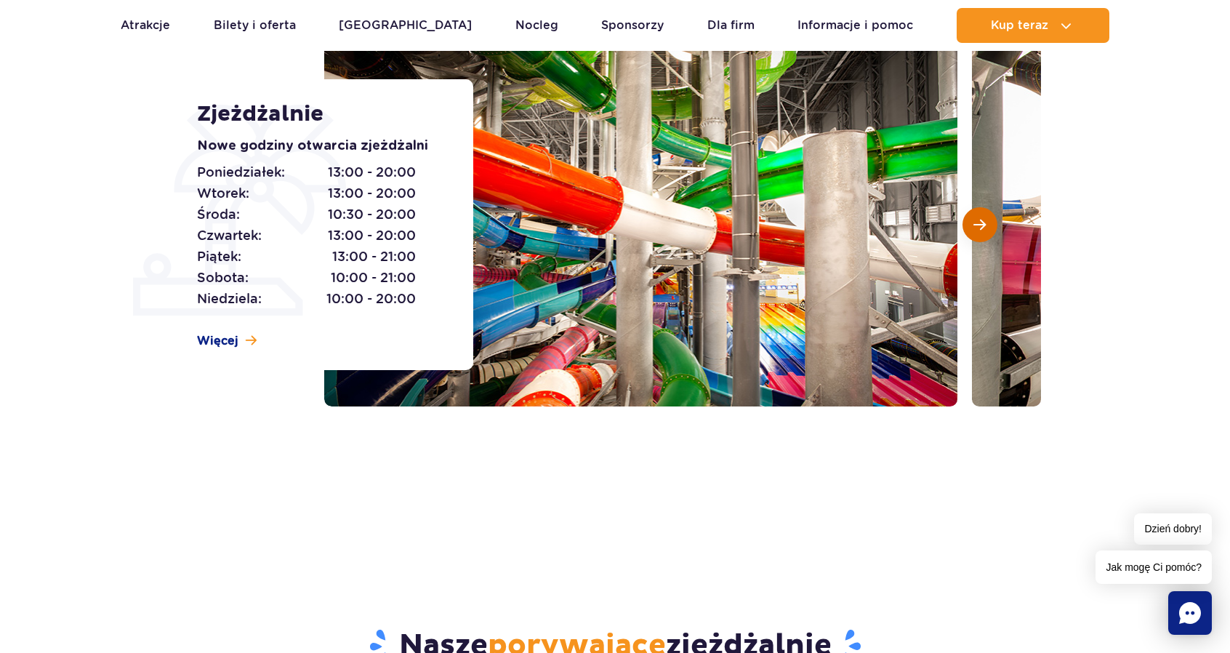
click at [975, 226] on span "Następny slajd" at bounding box center [979, 224] width 12 height 13
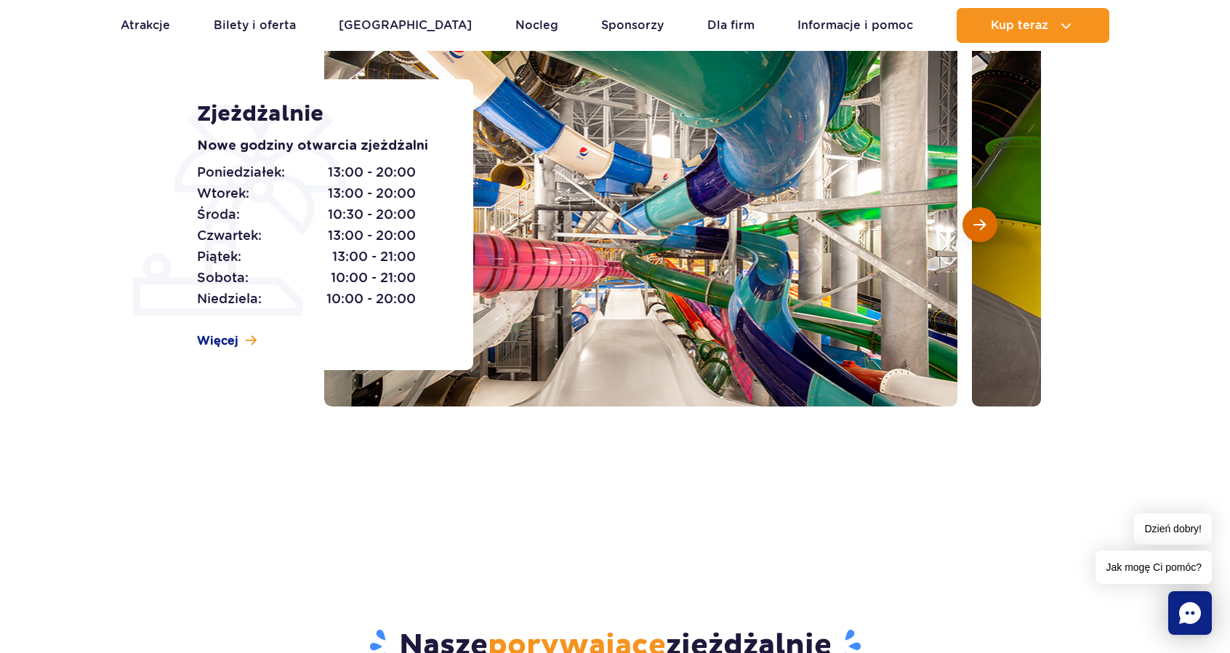
click at [974, 222] on span "Następny slajd" at bounding box center [979, 224] width 12 height 13
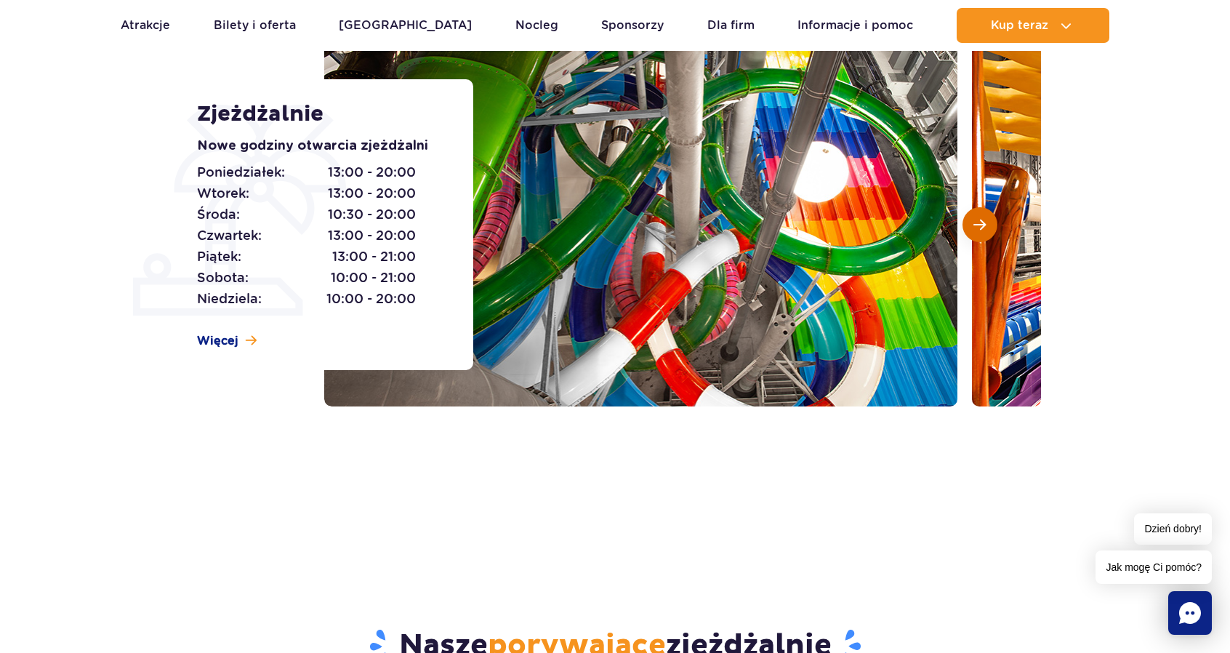
click at [983, 227] on span "Następny slajd" at bounding box center [979, 224] width 12 height 13
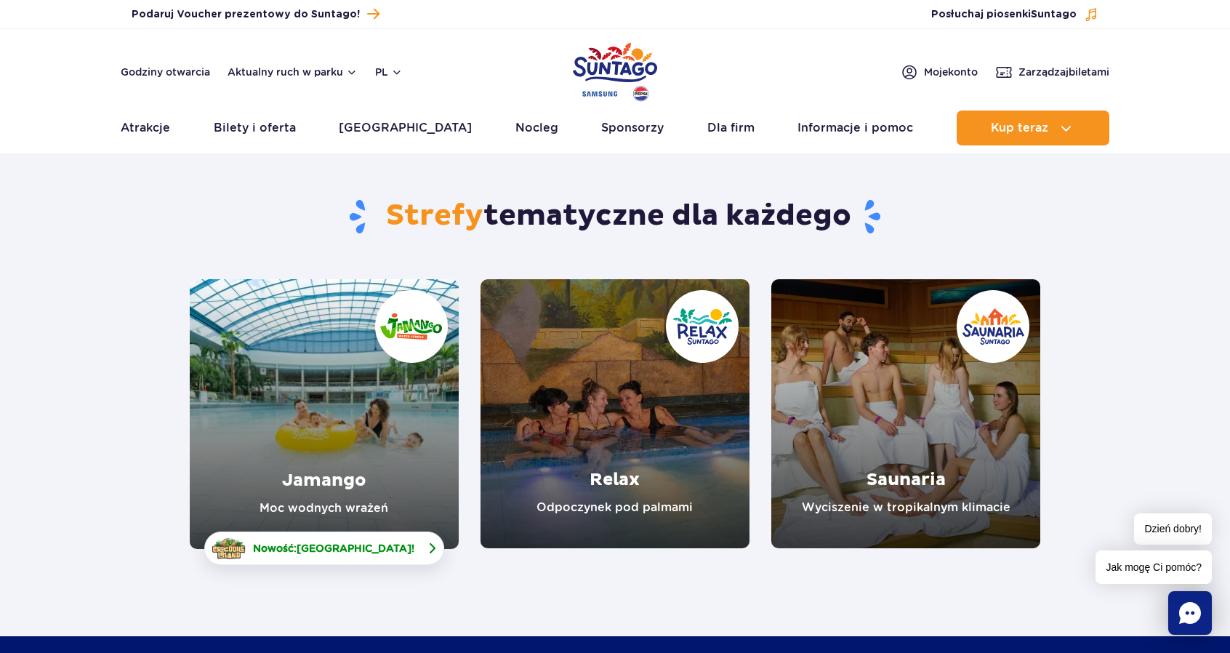
click at [370, 549] on span "[GEOGRAPHIC_DATA]" at bounding box center [354, 548] width 115 height 12
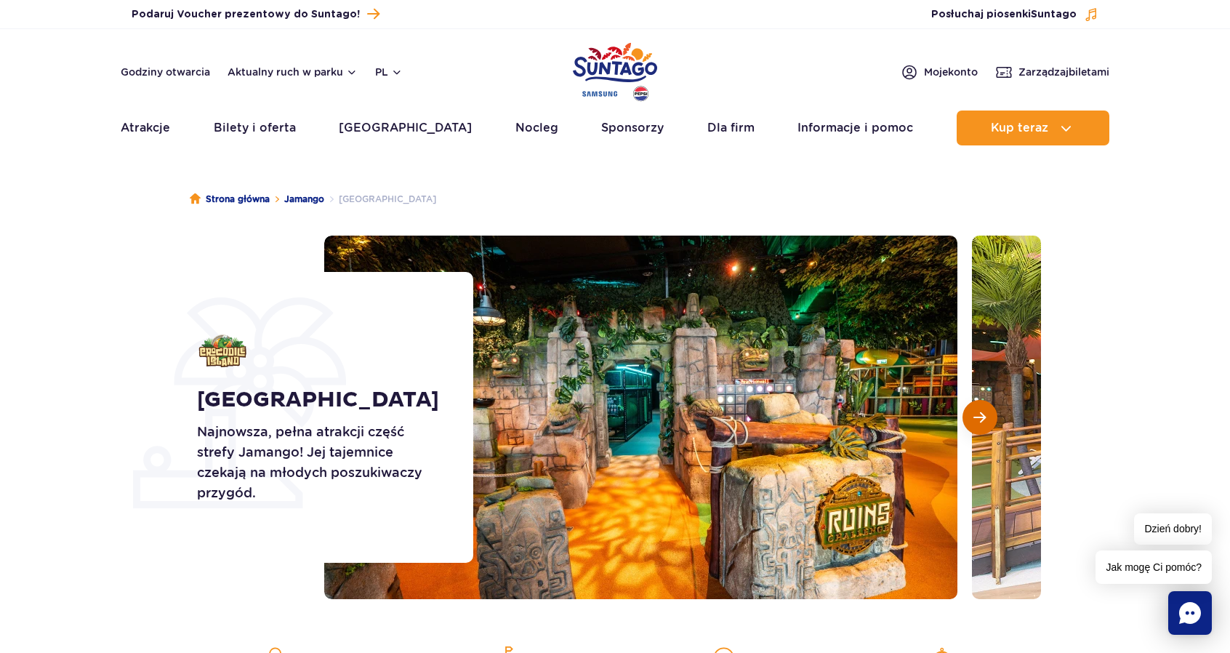
click at [976, 420] on span "Następny slajd" at bounding box center [979, 417] width 12 height 13
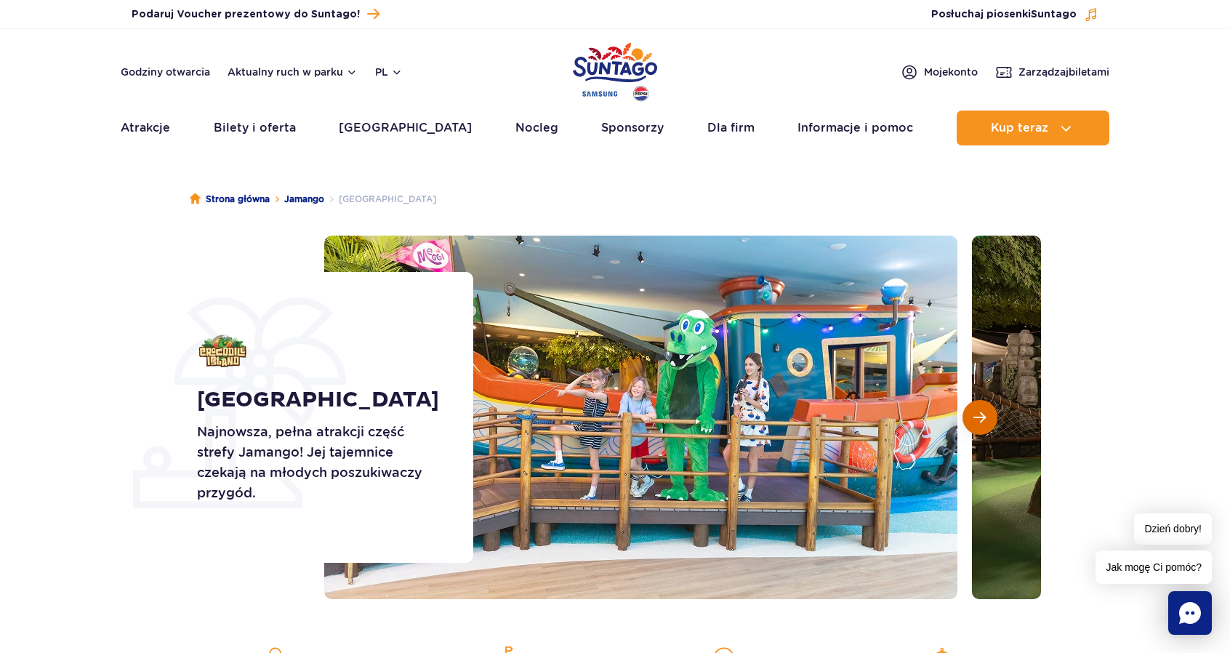
click at [986, 415] on button "Następny slajd" at bounding box center [979, 417] width 35 height 35
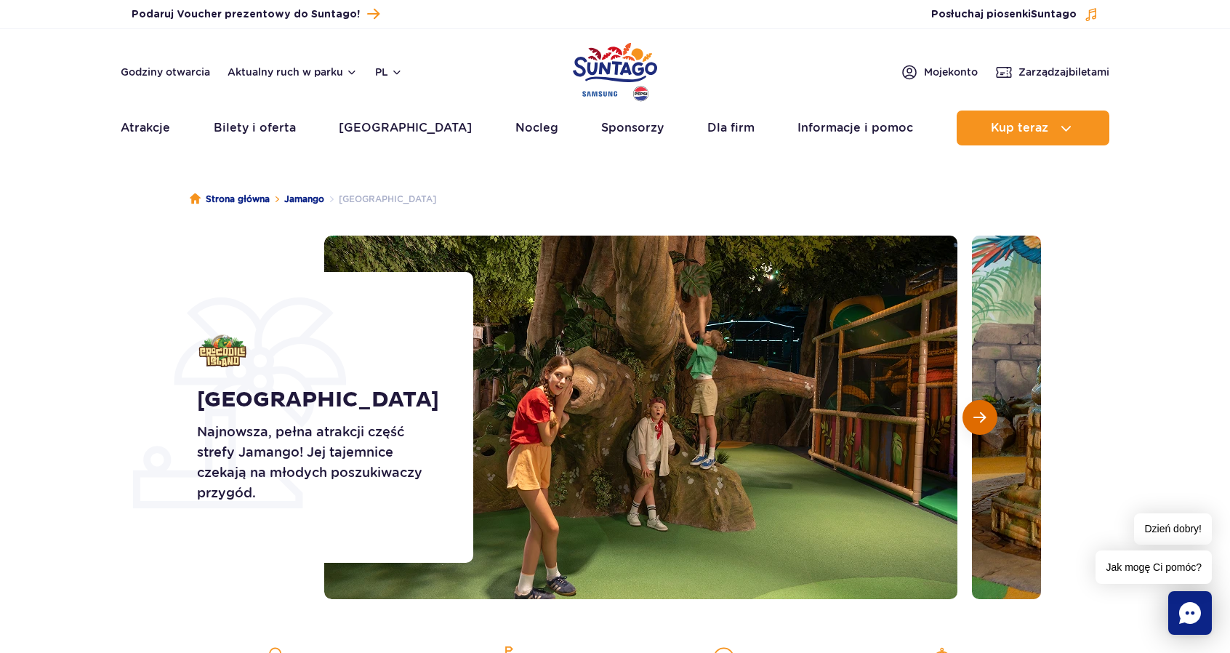
click at [974, 419] on span "Następny slajd" at bounding box center [979, 417] width 12 height 13
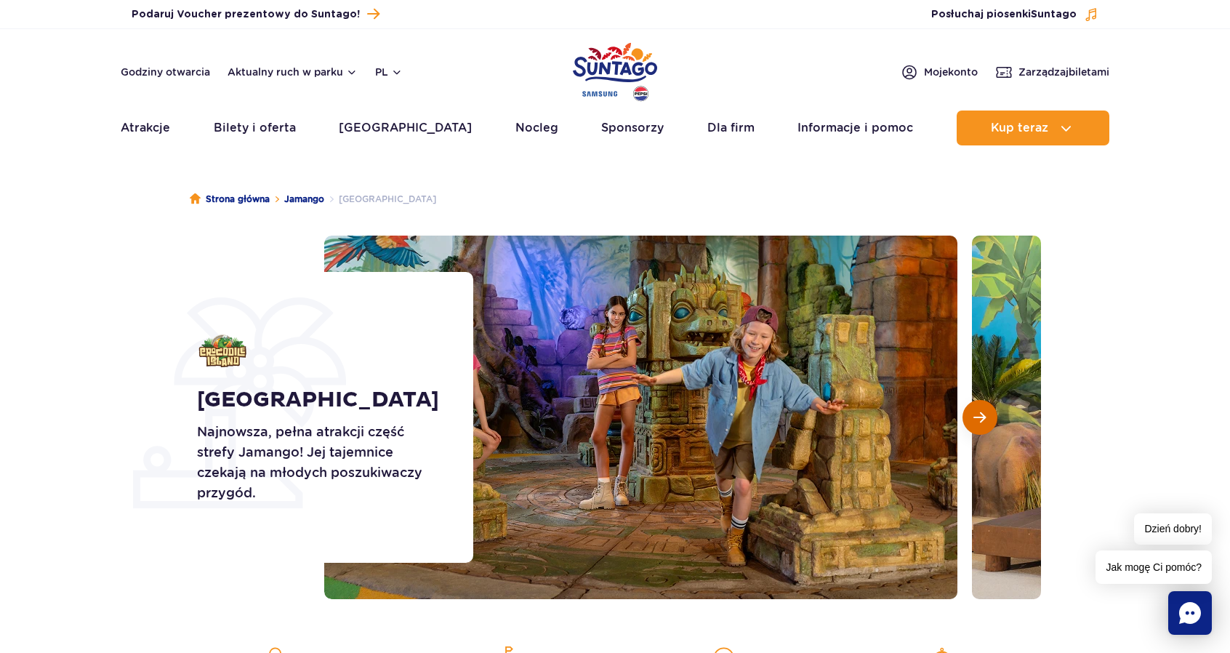
click at [980, 422] on span "Następny slajd" at bounding box center [979, 417] width 12 height 13
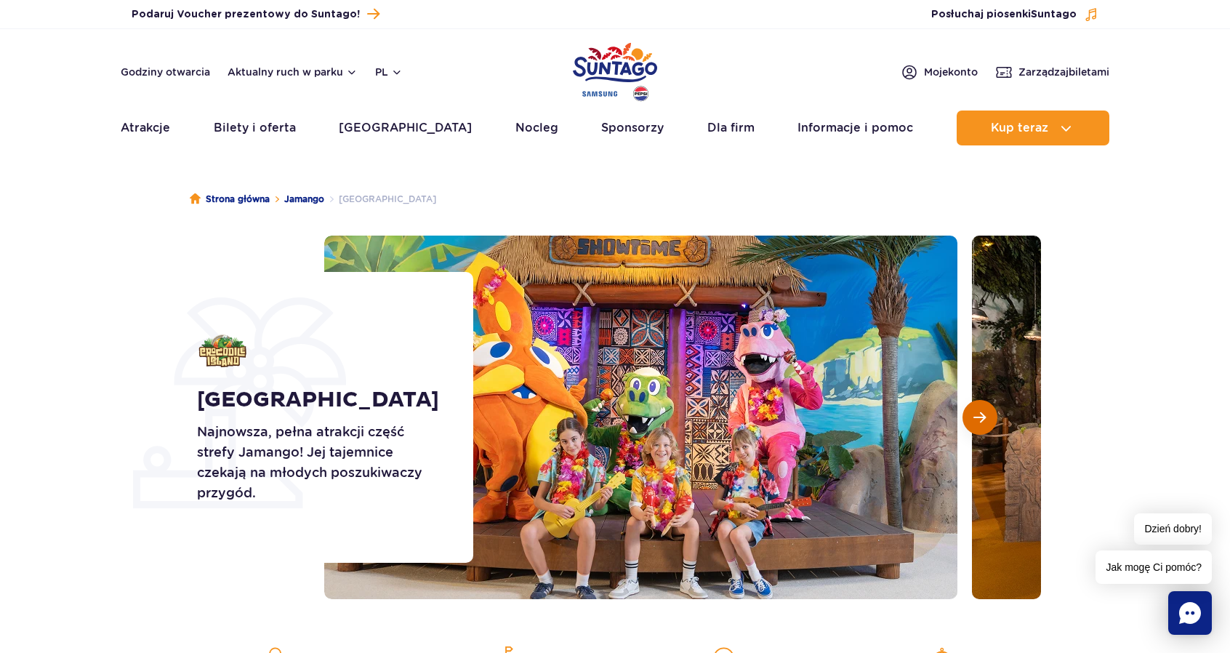
click at [975, 407] on button "Następny slajd" at bounding box center [979, 417] width 35 height 35
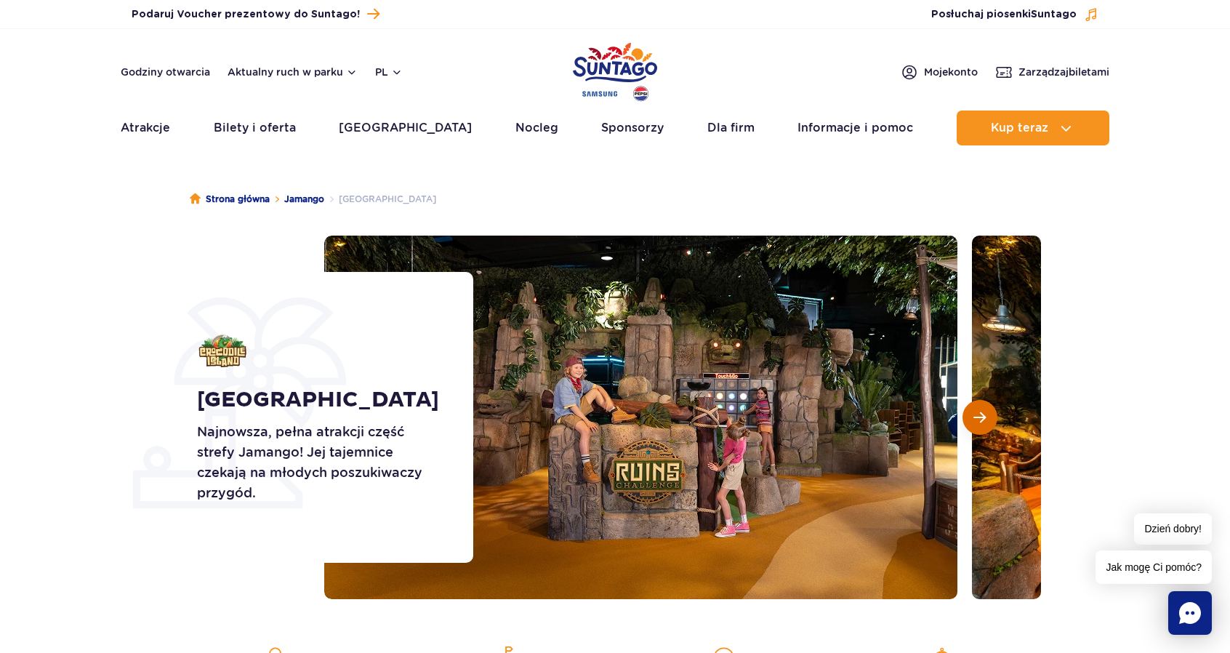
click at [978, 413] on span "Następny slajd" at bounding box center [979, 417] width 12 height 13
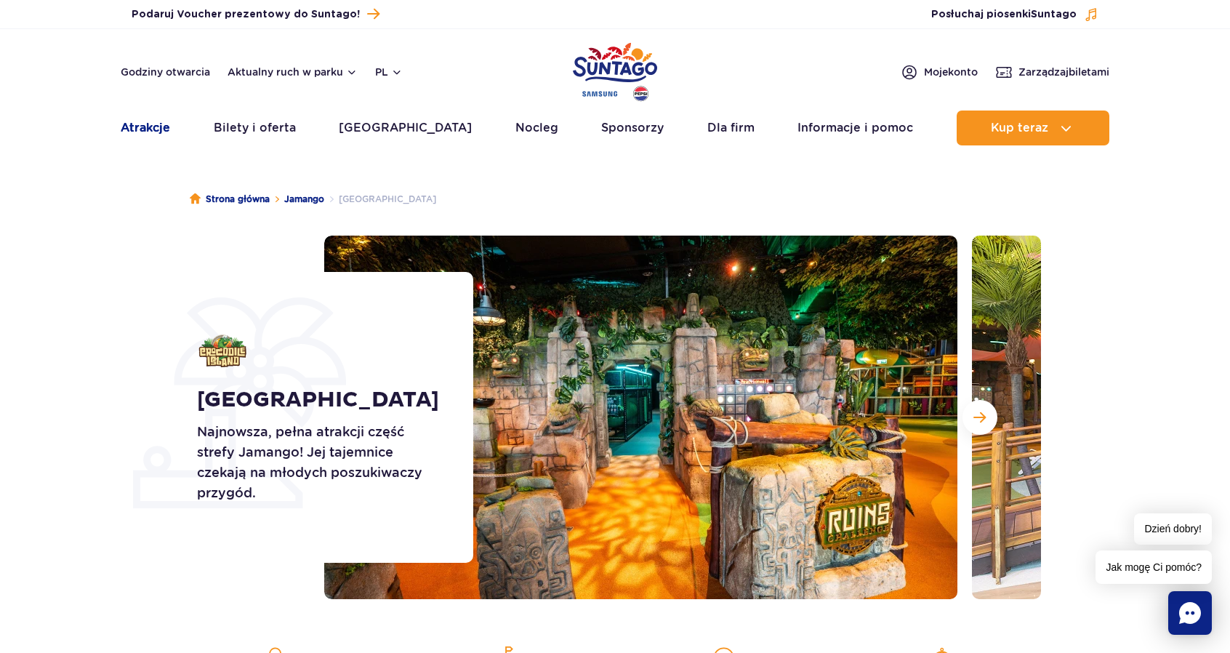
click at [145, 125] on link "Atrakcje" at bounding box center [145, 127] width 49 height 35
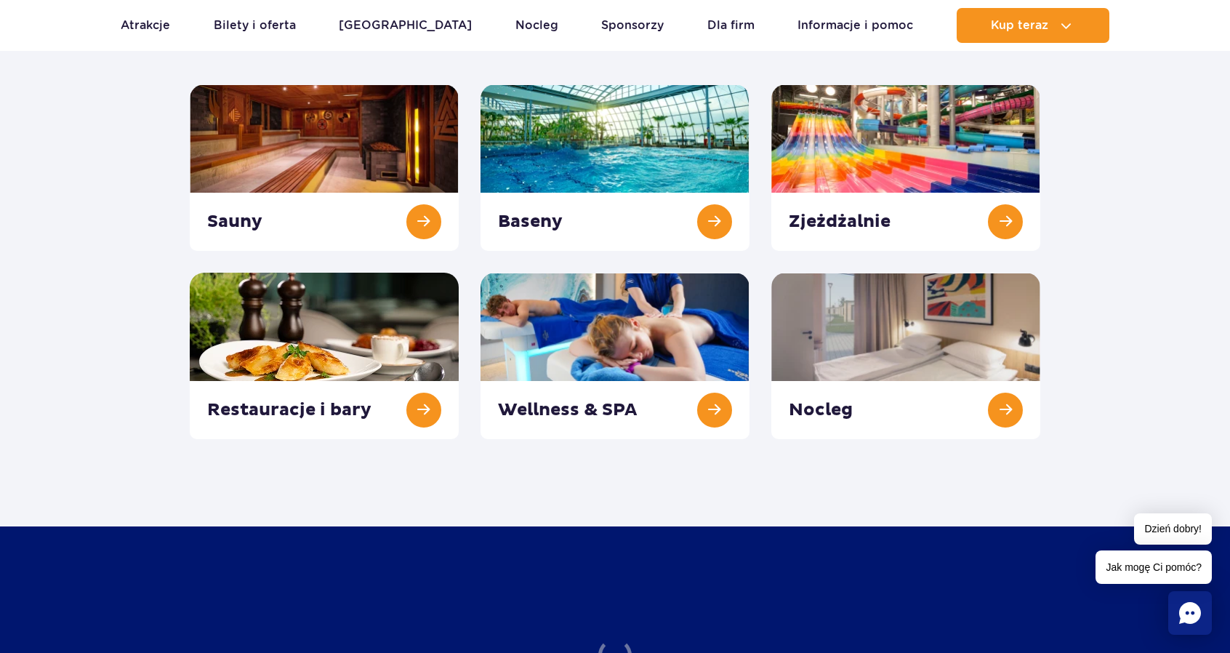
scroll to position [196, 0]
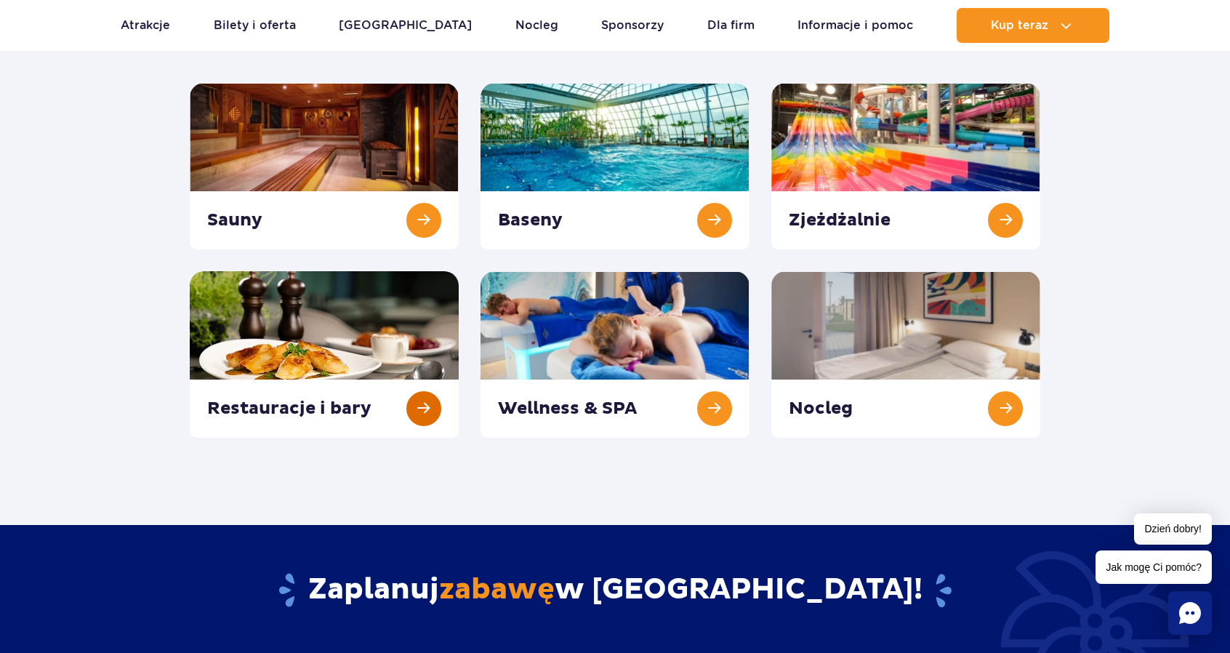
click at [418, 406] on link at bounding box center [324, 354] width 269 height 166
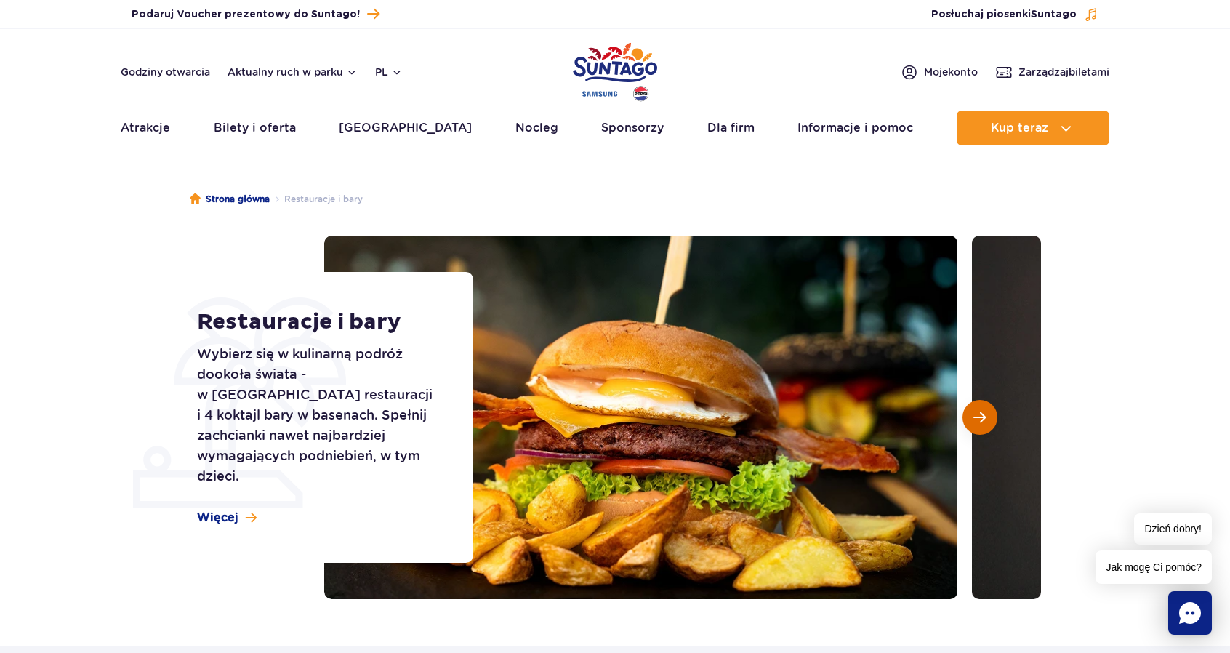
click at [978, 403] on button "Następny slajd" at bounding box center [979, 417] width 35 height 35
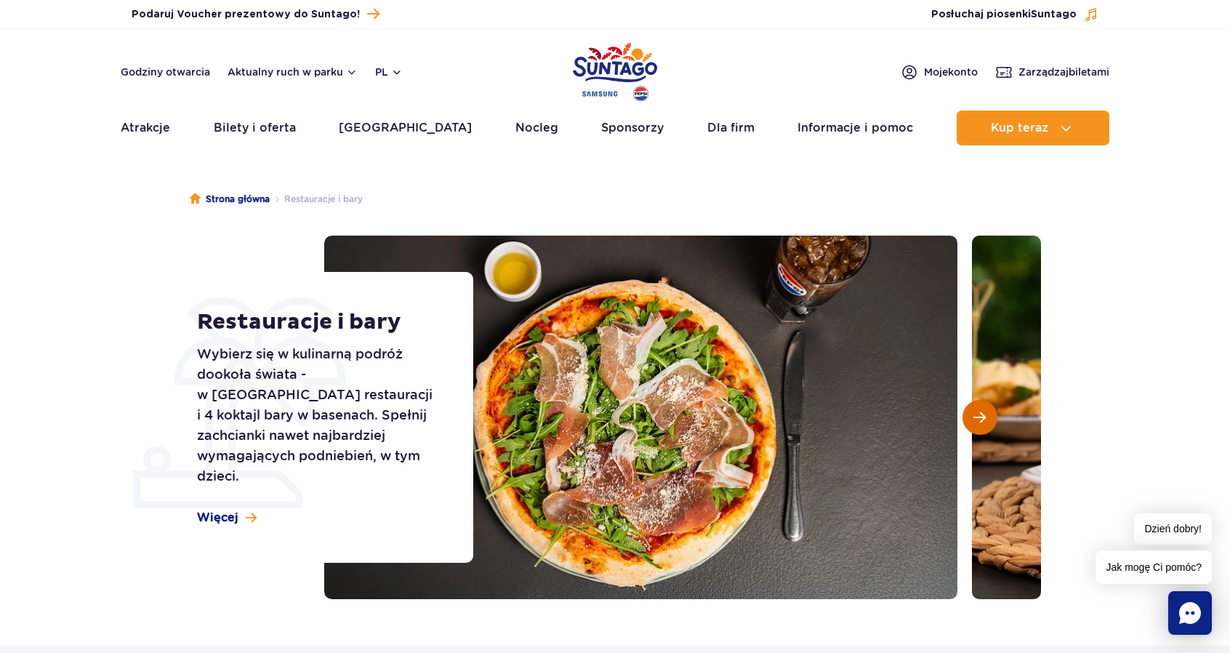
click at [978, 411] on span "Następny slajd" at bounding box center [979, 417] width 12 height 13
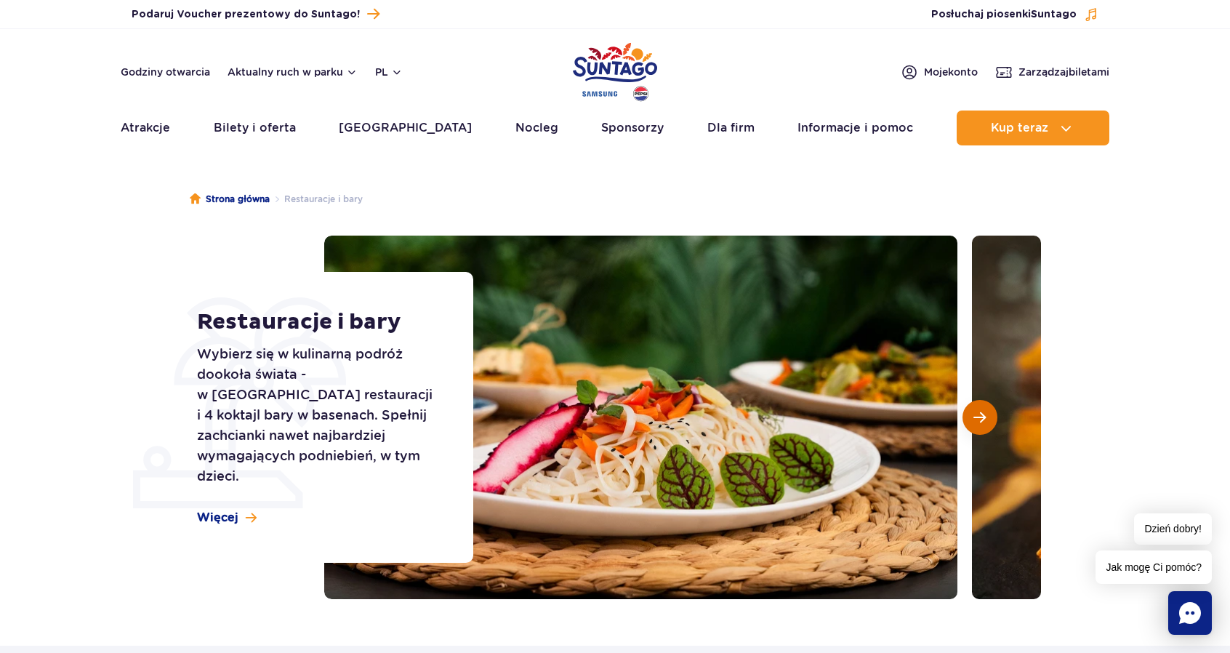
click at [980, 411] on span "Następny slajd" at bounding box center [979, 417] width 12 height 13
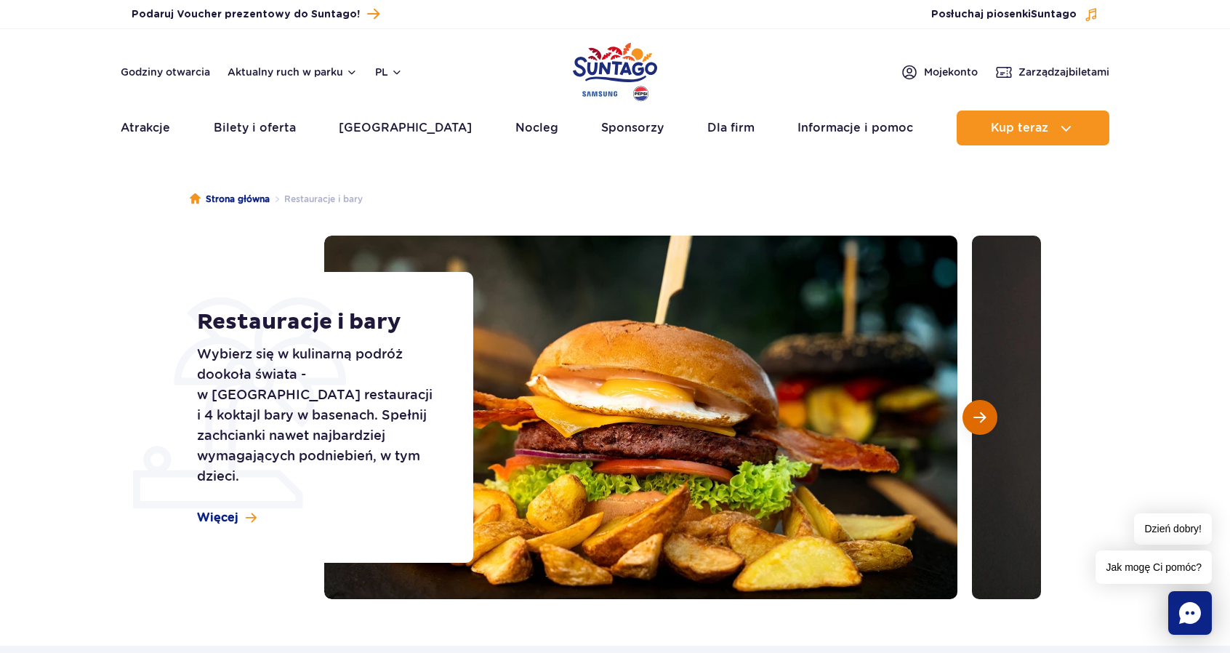
click at [975, 414] on span "Następny slajd" at bounding box center [979, 417] width 12 height 13
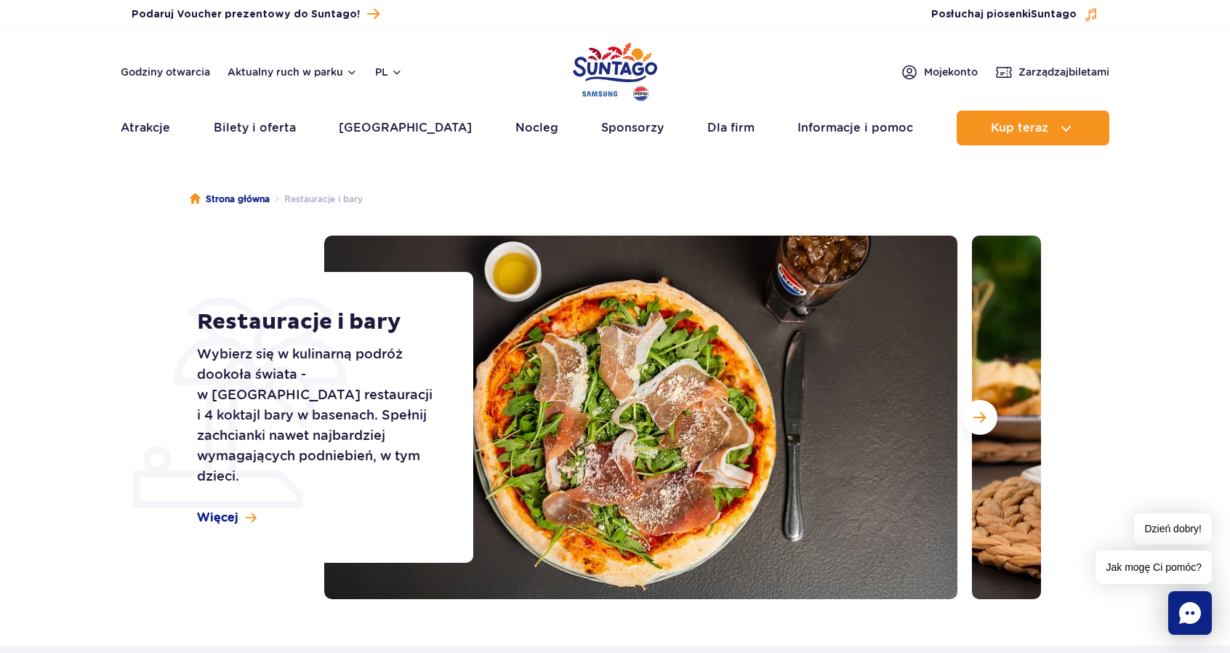
click at [1164, 447] on section "Restauracje i bary Wybierz się w kulinarną podróż dookoła świata - w parku czek…" at bounding box center [615, 416] width 1230 height 363
click at [845, 131] on link "Informacje i pomoc" at bounding box center [855, 127] width 116 height 35
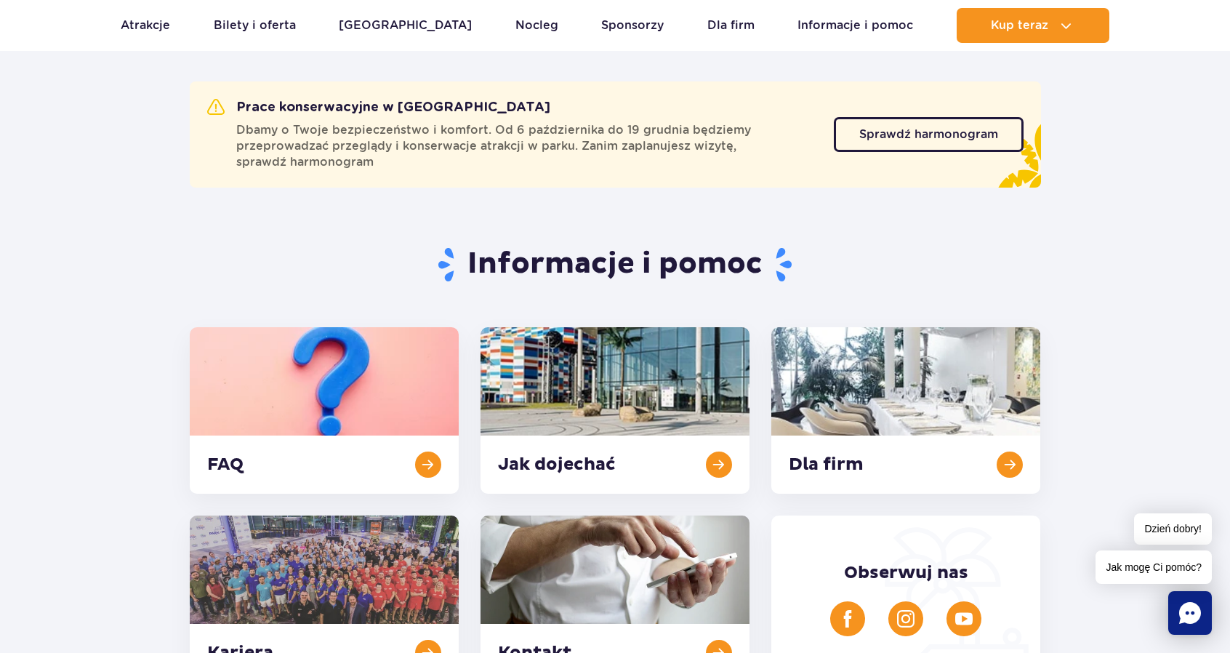
scroll to position [123, 0]
click at [954, 129] on span "Sprawdź harmonogram" at bounding box center [917, 134] width 139 height 12
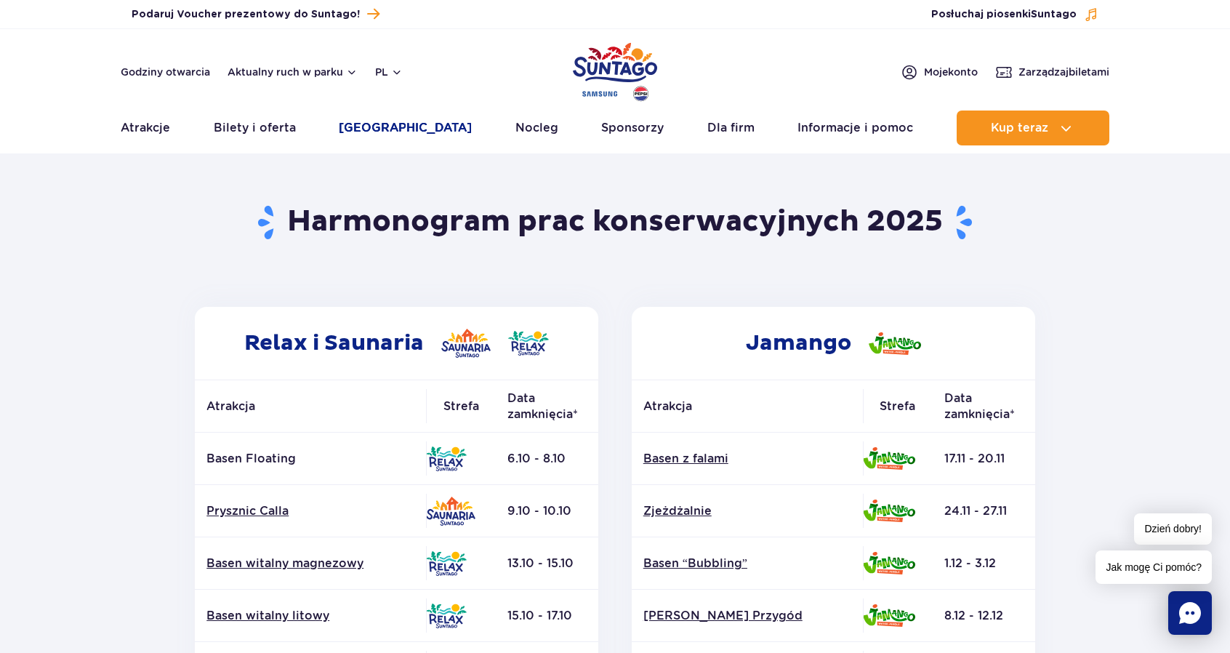
click at [403, 137] on link "[GEOGRAPHIC_DATA]" at bounding box center [405, 127] width 133 height 35
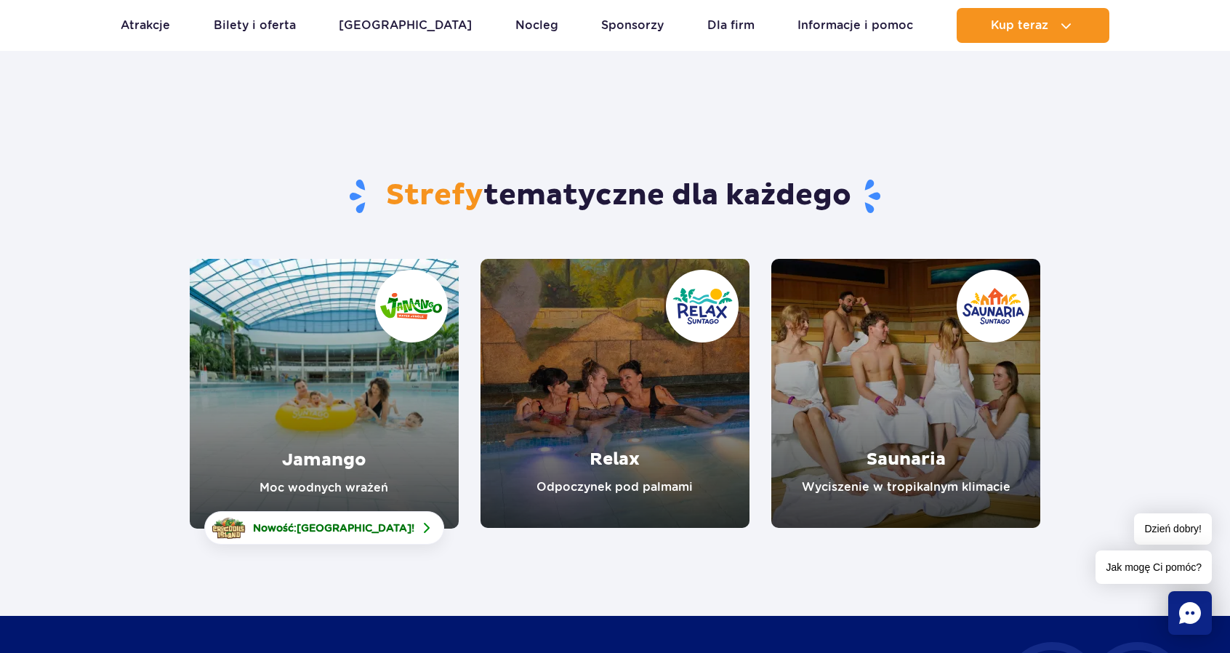
scroll to position [8, 0]
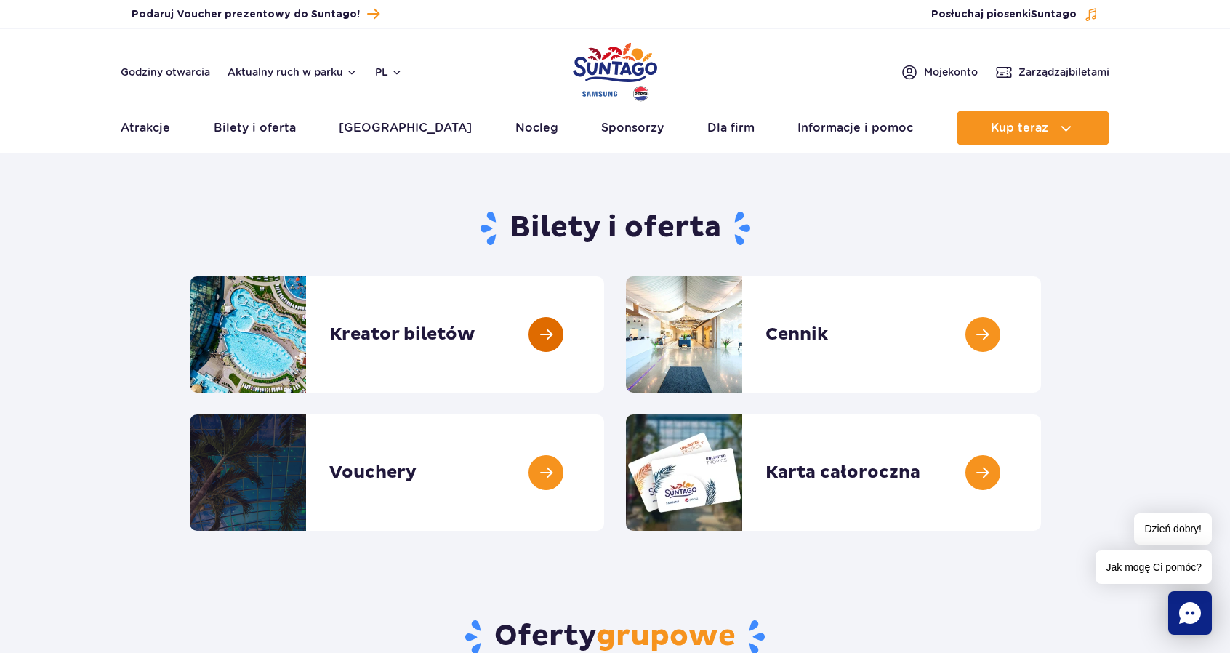
click at [604, 337] on link at bounding box center [604, 334] width 0 height 116
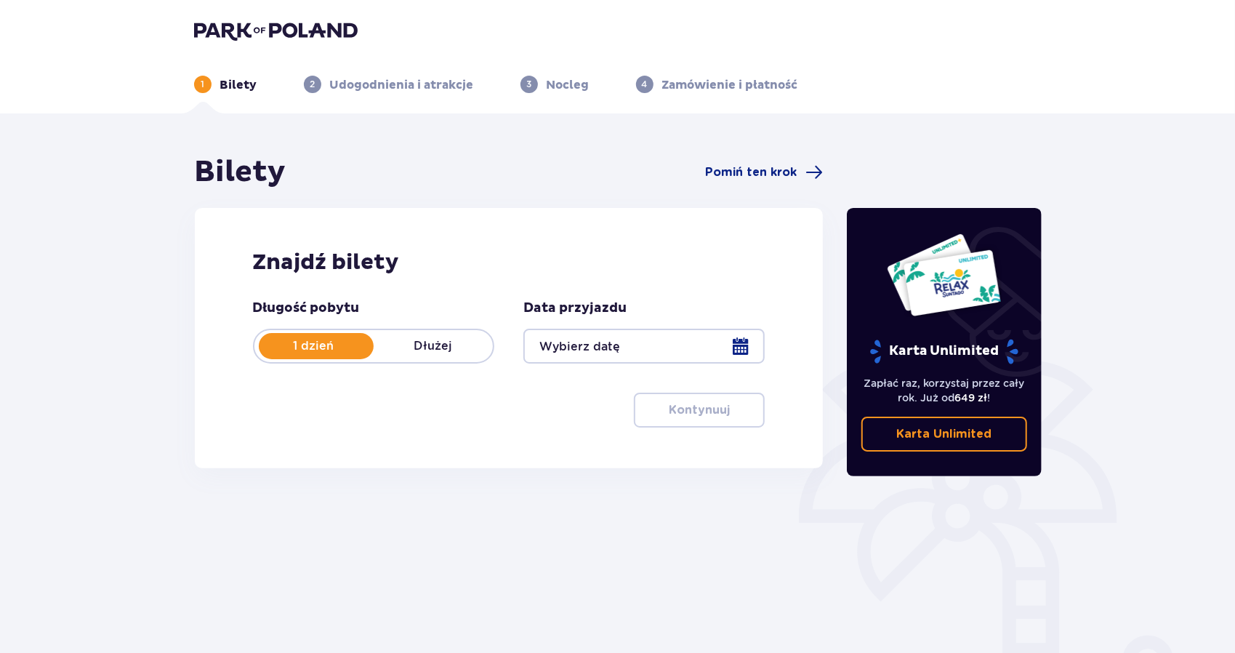
click at [747, 352] on div at bounding box center [643, 346] width 241 height 35
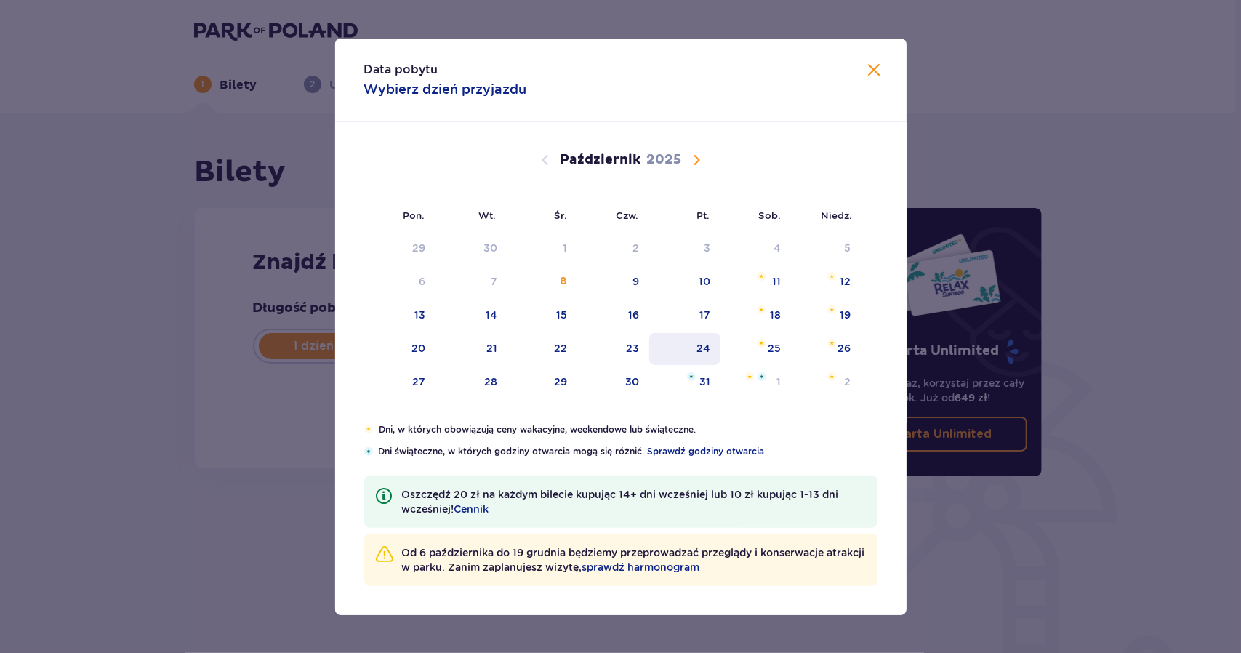
click at [707, 352] on div "24" at bounding box center [703, 348] width 14 height 15
type input "[DATE]"
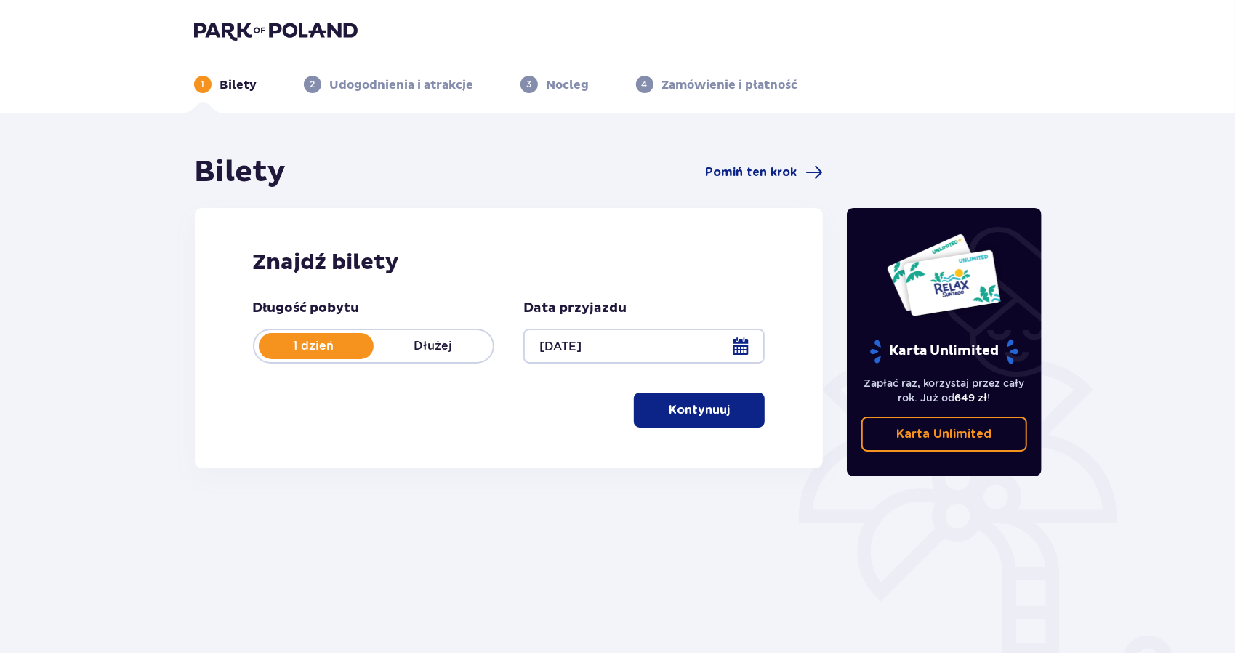
click at [724, 400] on button "Kontynuuj" at bounding box center [699, 409] width 131 height 35
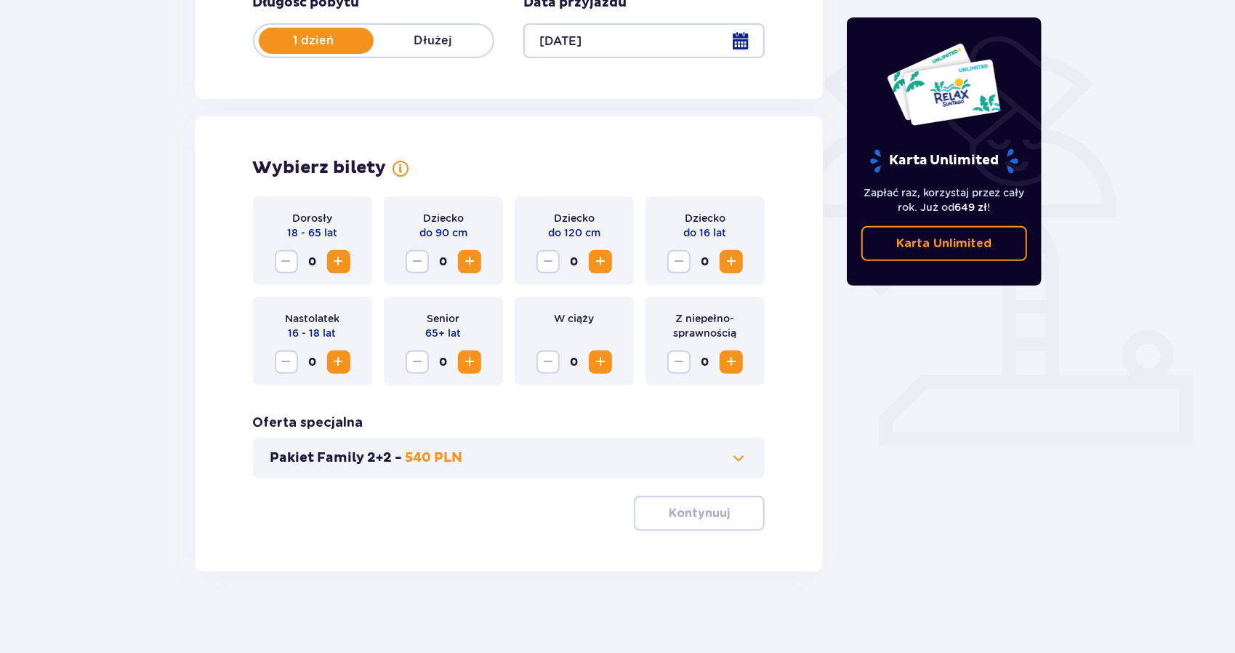
scroll to position [311, 0]
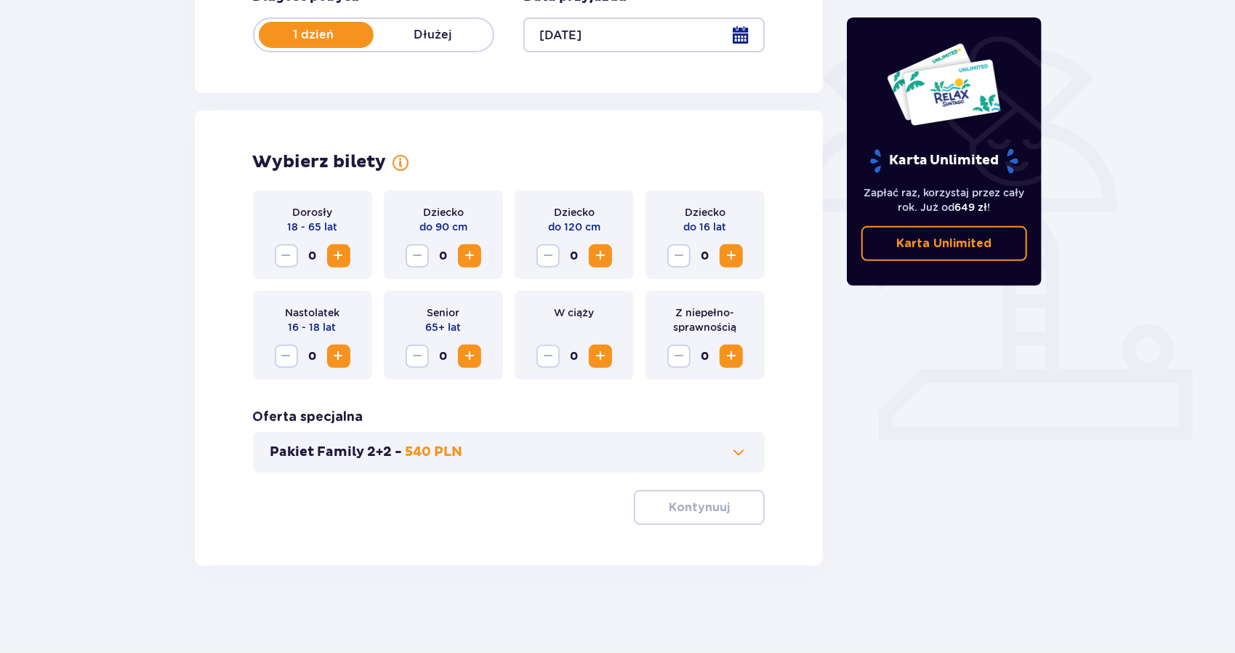
click at [733, 249] on span "Zwiększ" at bounding box center [730, 255] width 17 height 17
click at [339, 258] on span "Zwiększ" at bounding box center [338, 255] width 17 height 17
click at [717, 507] on p "Kontynuuj" at bounding box center [699, 507] width 61 height 16
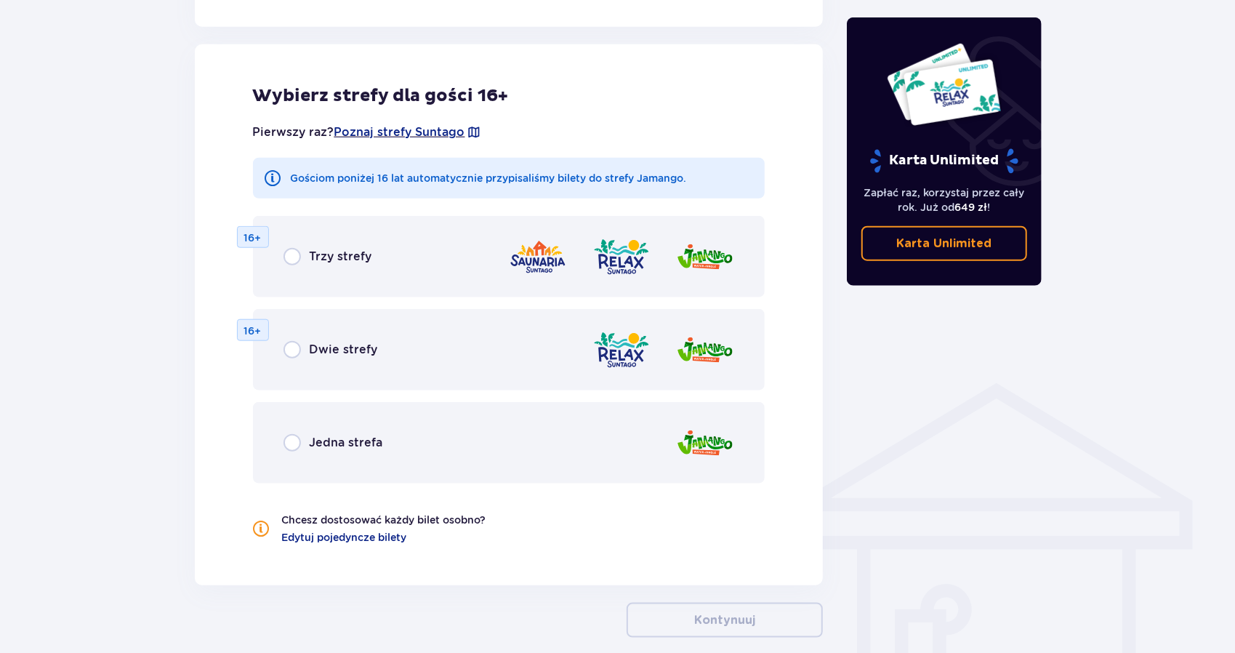
scroll to position [807, 0]
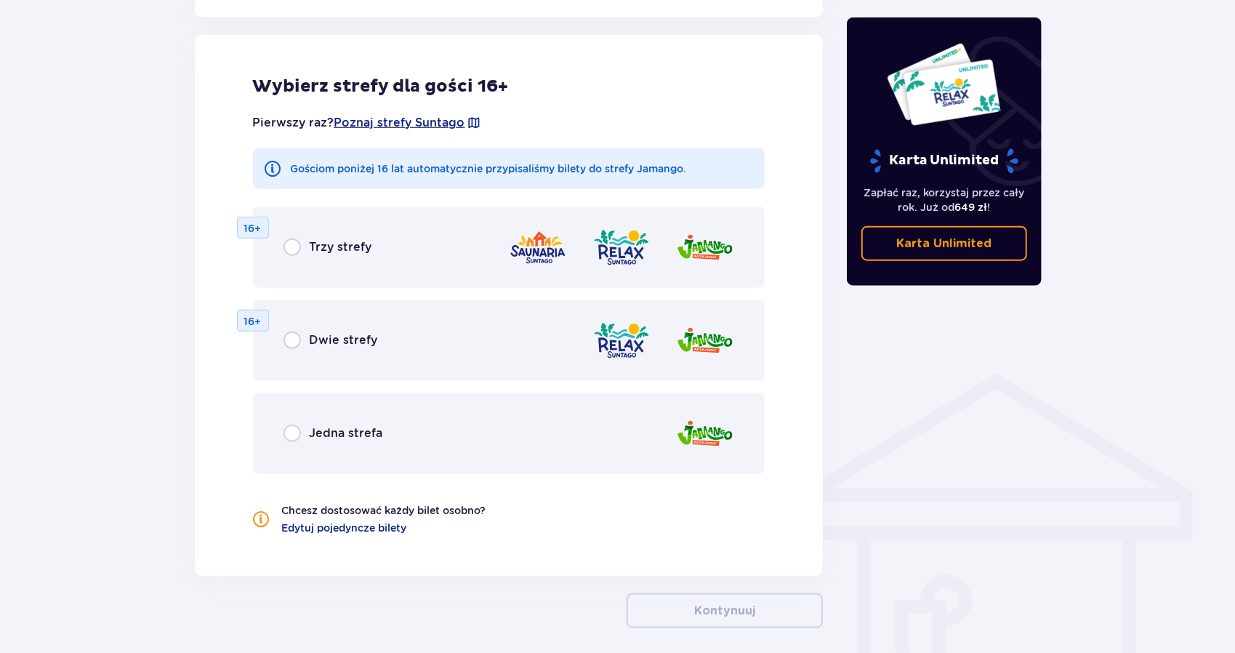
click at [295, 242] on input "radio" at bounding box center [291, 246] width 17 height 17
radio input "true"
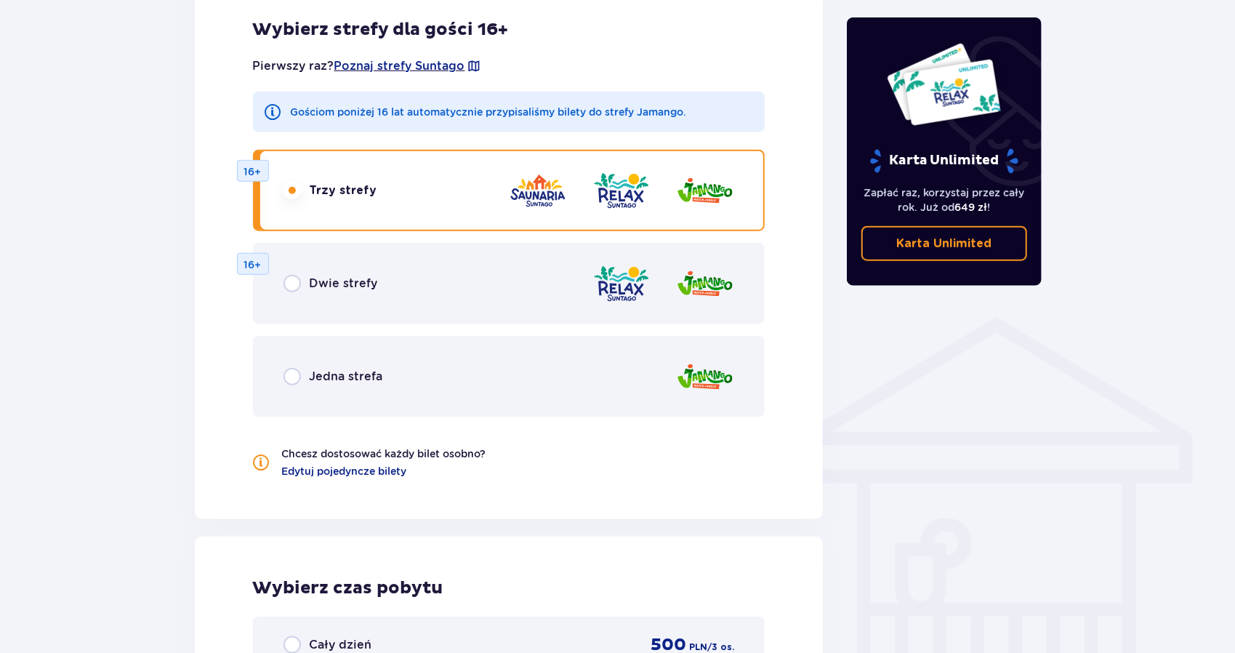
scroll to position [824, 0]
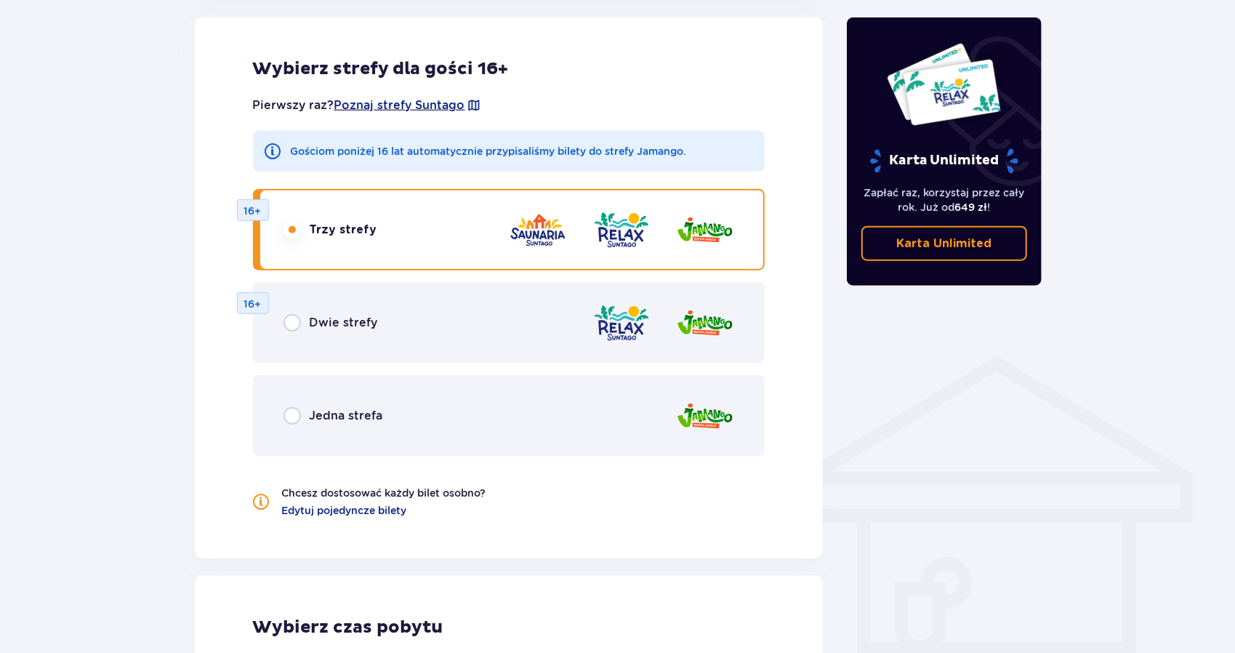
click at [290, 416] on input "radio" at bounding box center [291, 415] width 17 height 17
radio input "true"
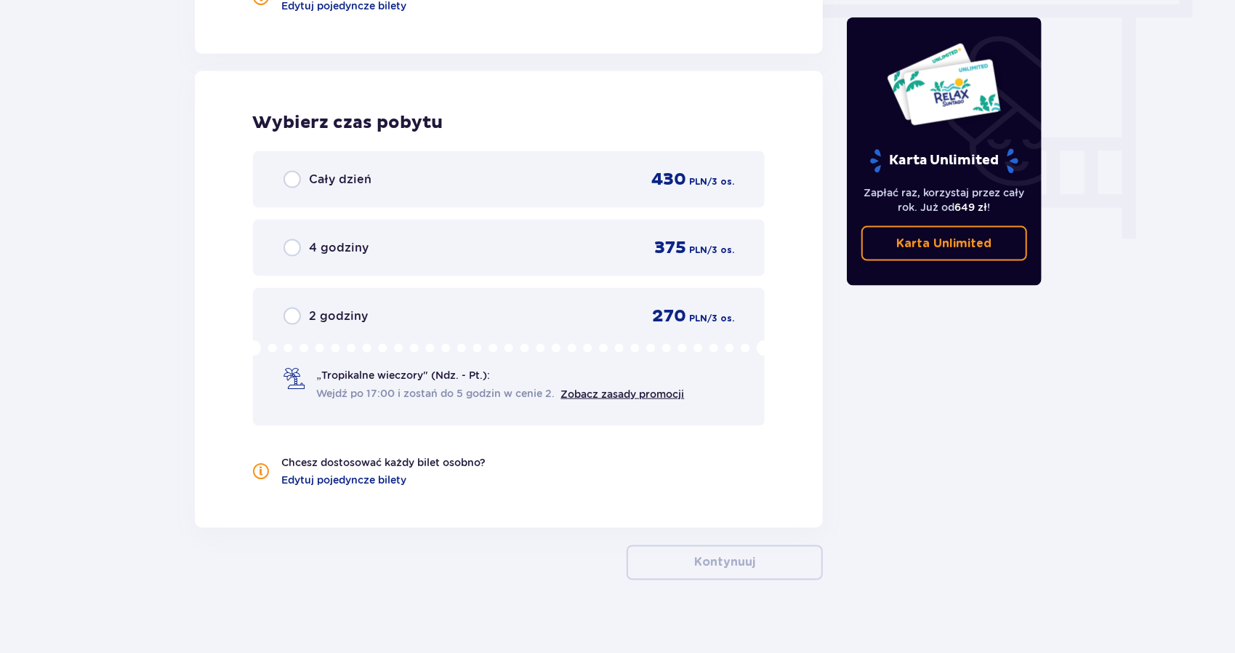
scroll to position [1343, 0]
